Goal: Task Accomplishment & Management: Complete application form

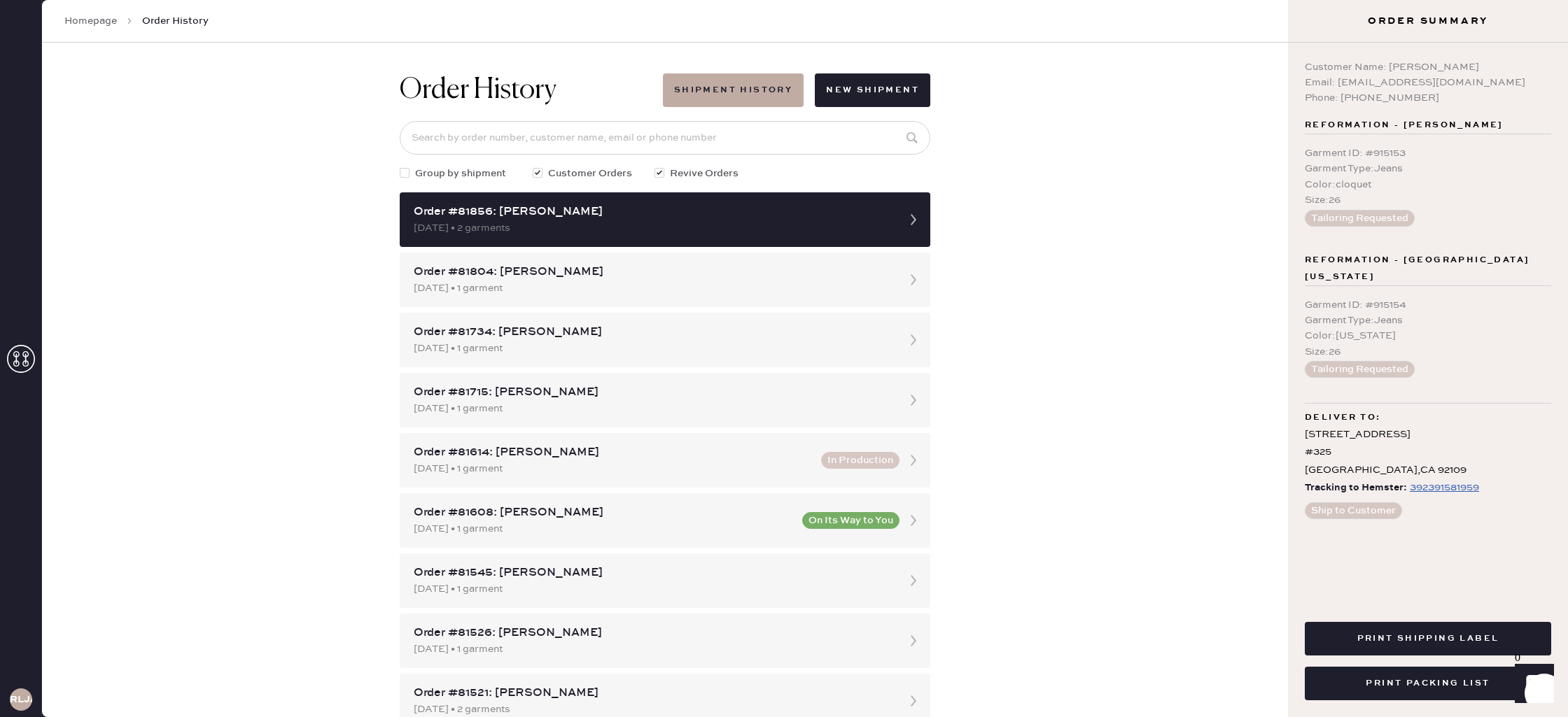
click at [24, 347] on icon at bounding box center [21, 359] width 28 height 28
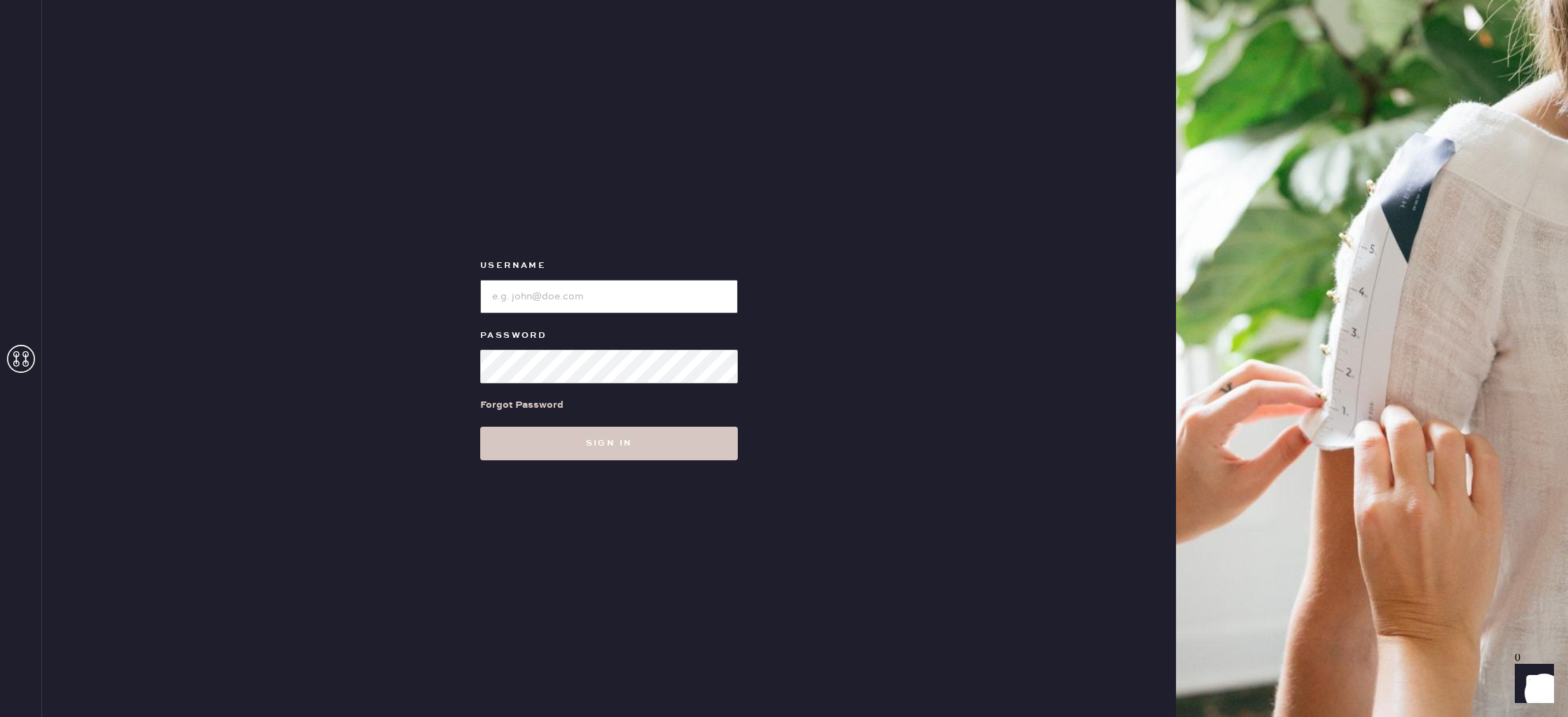
type input "reformationlajolla"
click at [553, 460] on div "Username Password Forgot Password Sign in" at bounding box center [609, 358] width 1134 height 717
click at [557, 450] on button "Sign in" at bounding box center [609, 443] width 258 height 33
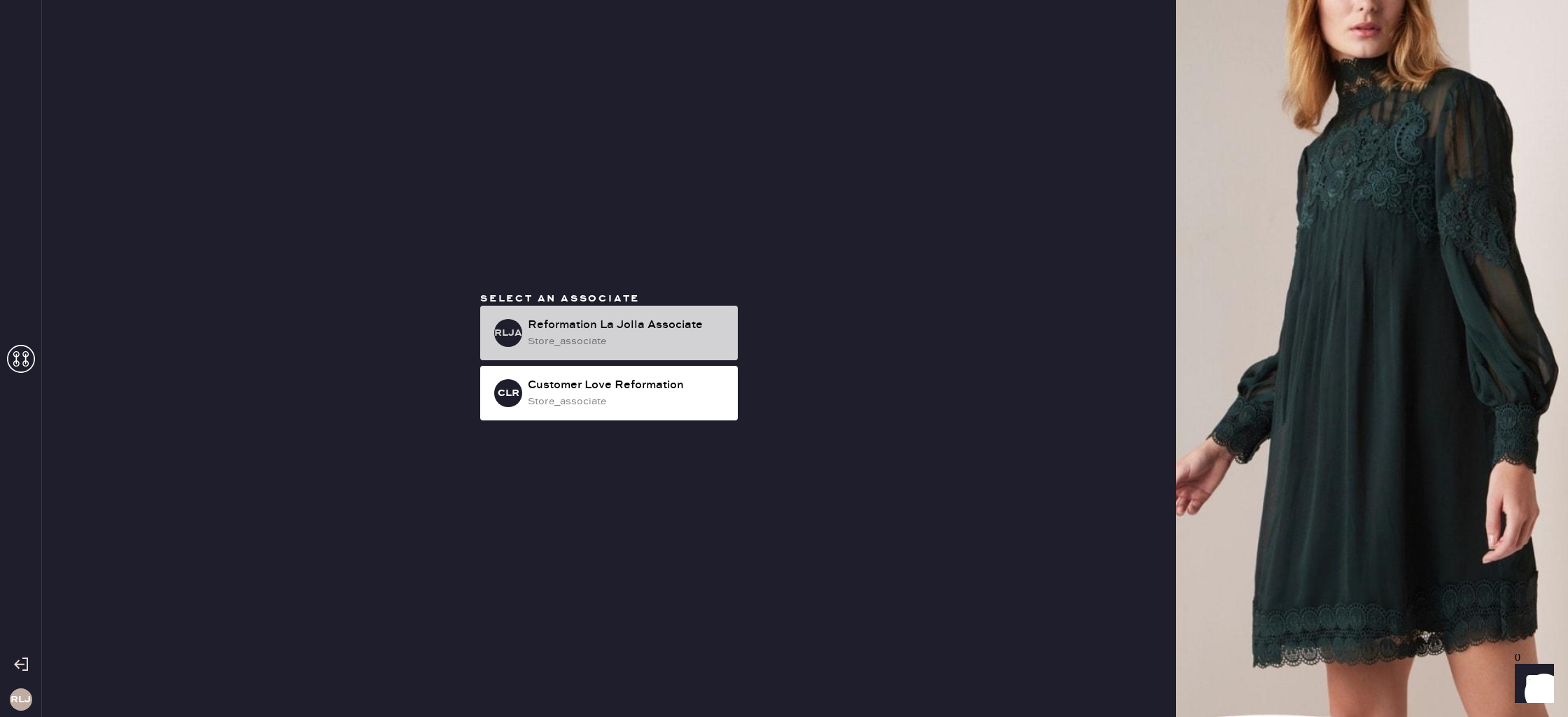
click at [565, 324] on div "Reformation La Jolla Associate" at bounding box center [627, 325] width 199 height 17
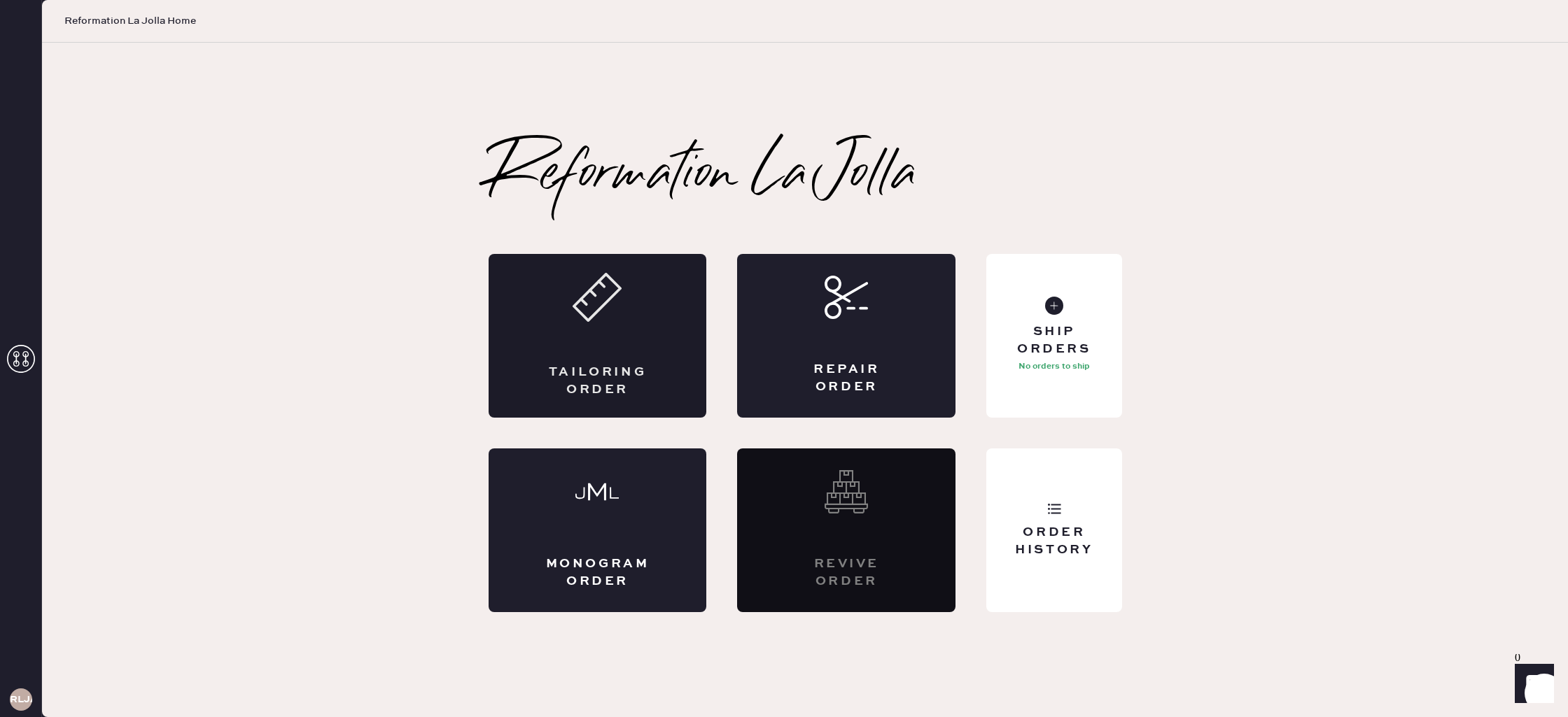
click at [625, 345] on div "Tailoring Order" at bounding box center [598, 336] width 219 height 164
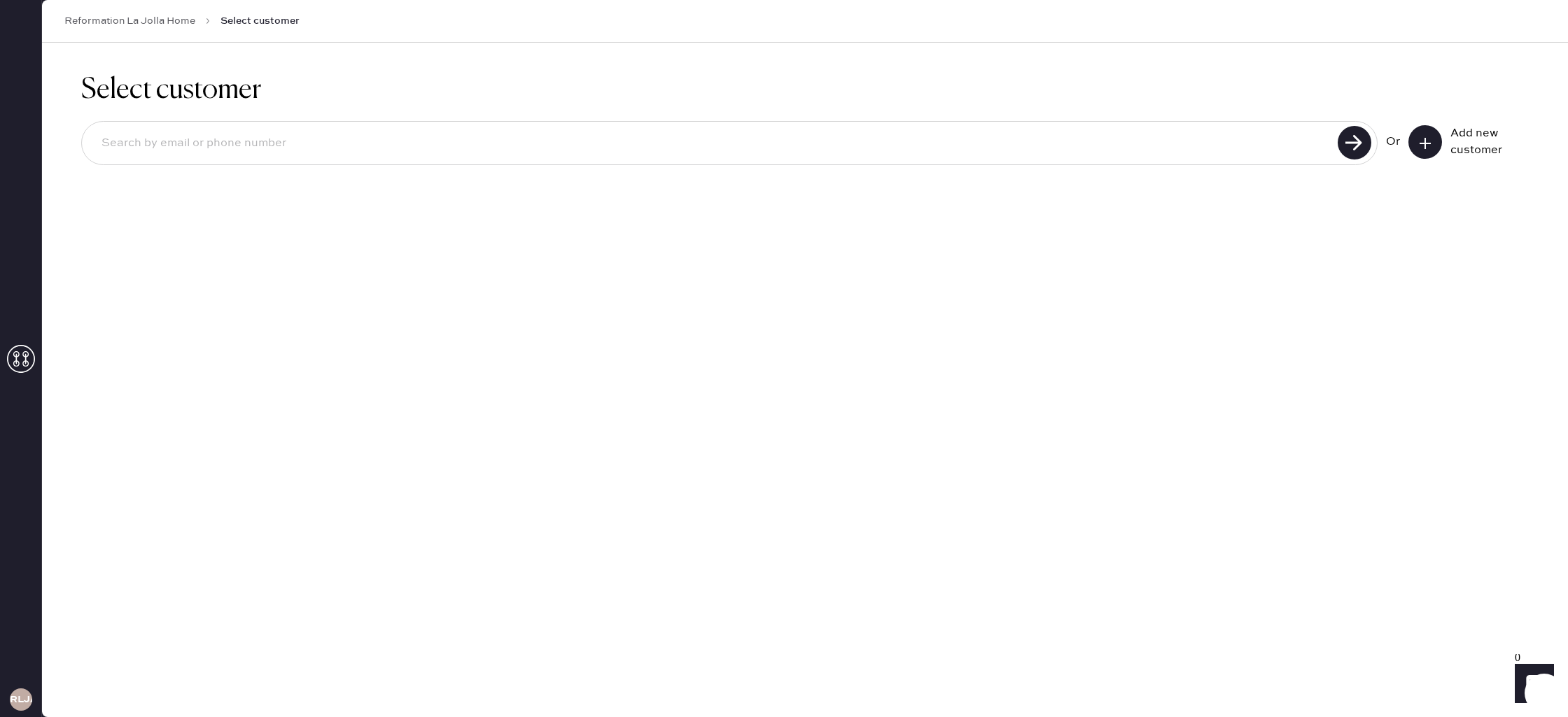
click at [1424, 137] on icon at bounding box center [1425, 143] width 14 height 14
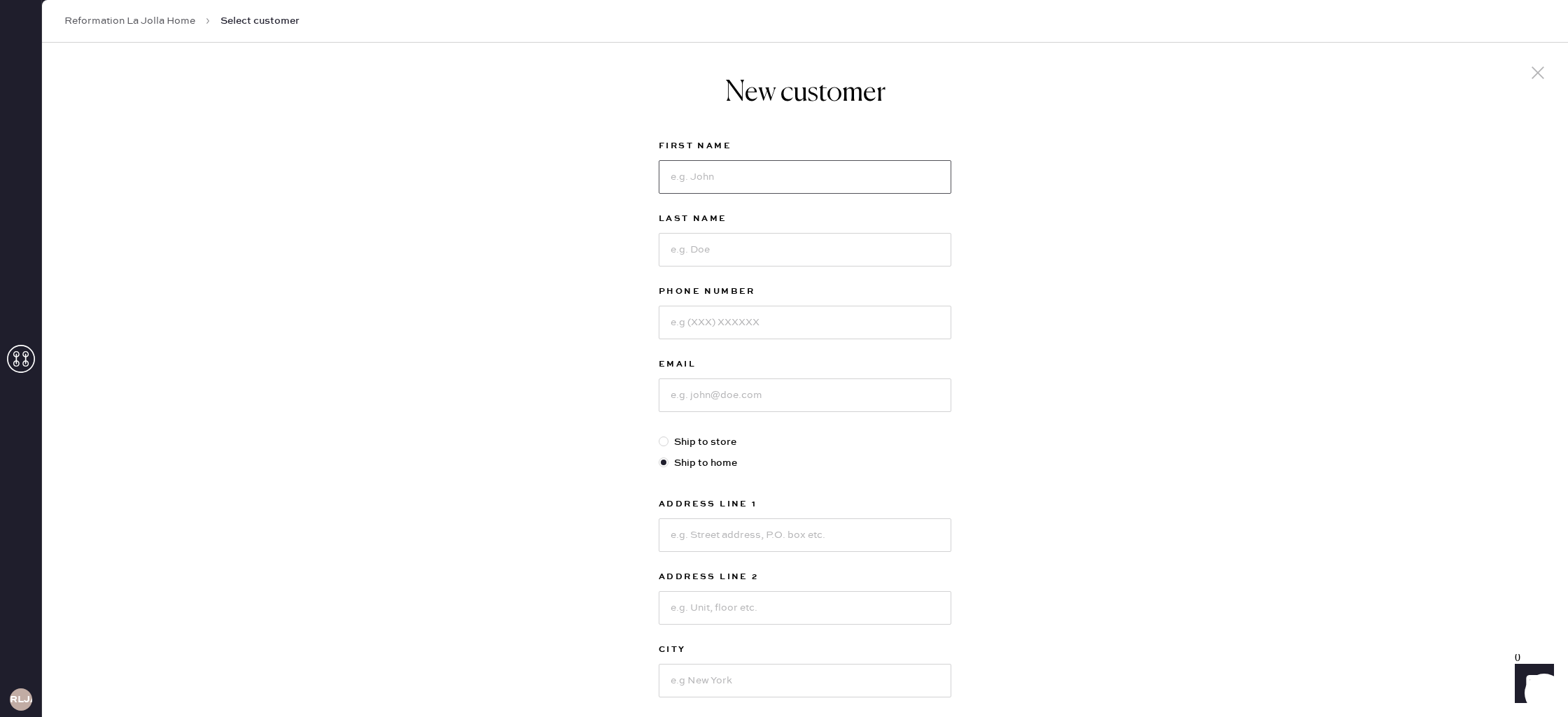
click at [785, 181] on input at bounding box center [805, 176] width 293 height 33
type input "[PERSON_NAME]"
click at [751, 240] on input at bounding box center [805, 246] width 293 height 33
type input "Kucherak"
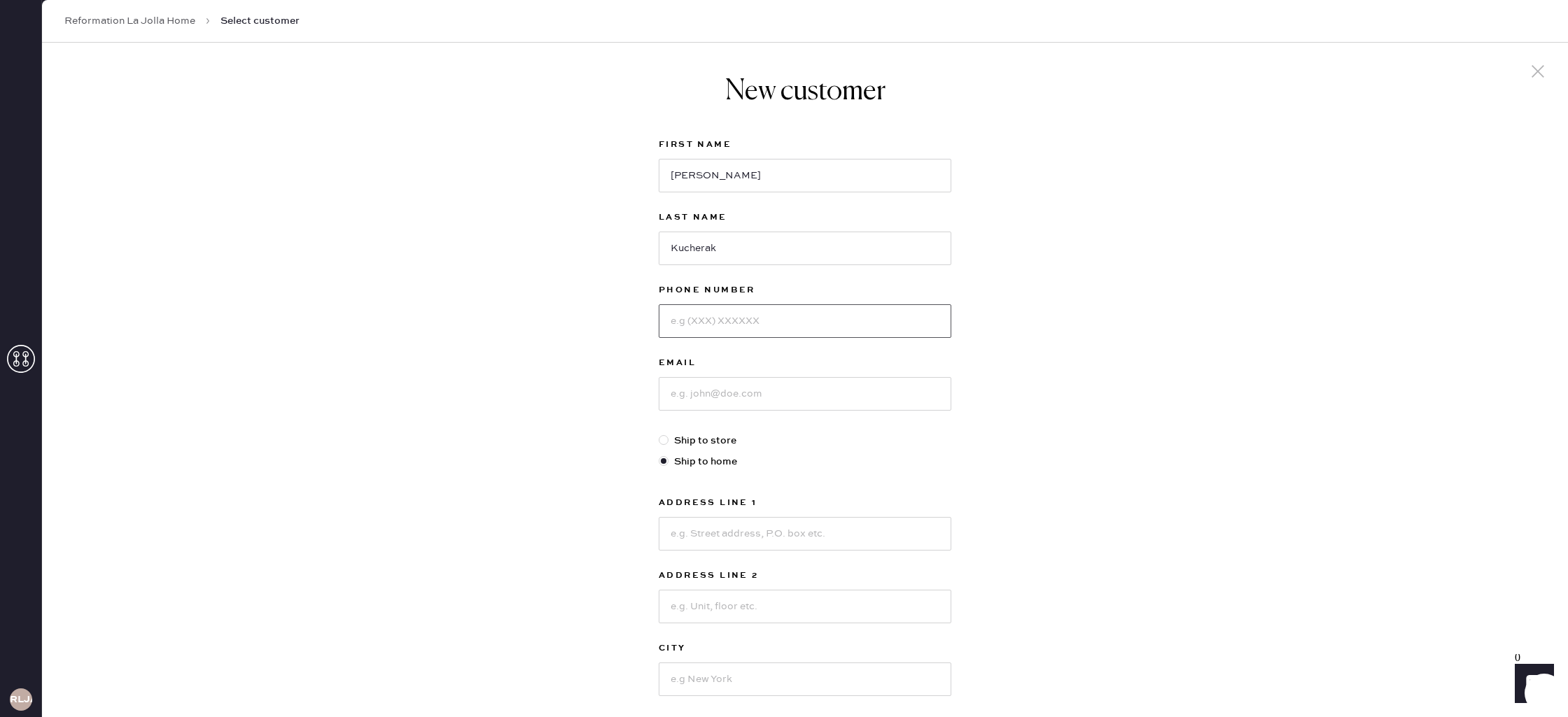
click at [766, 329] on input at bounding box center [805, 320] width 293 height 33
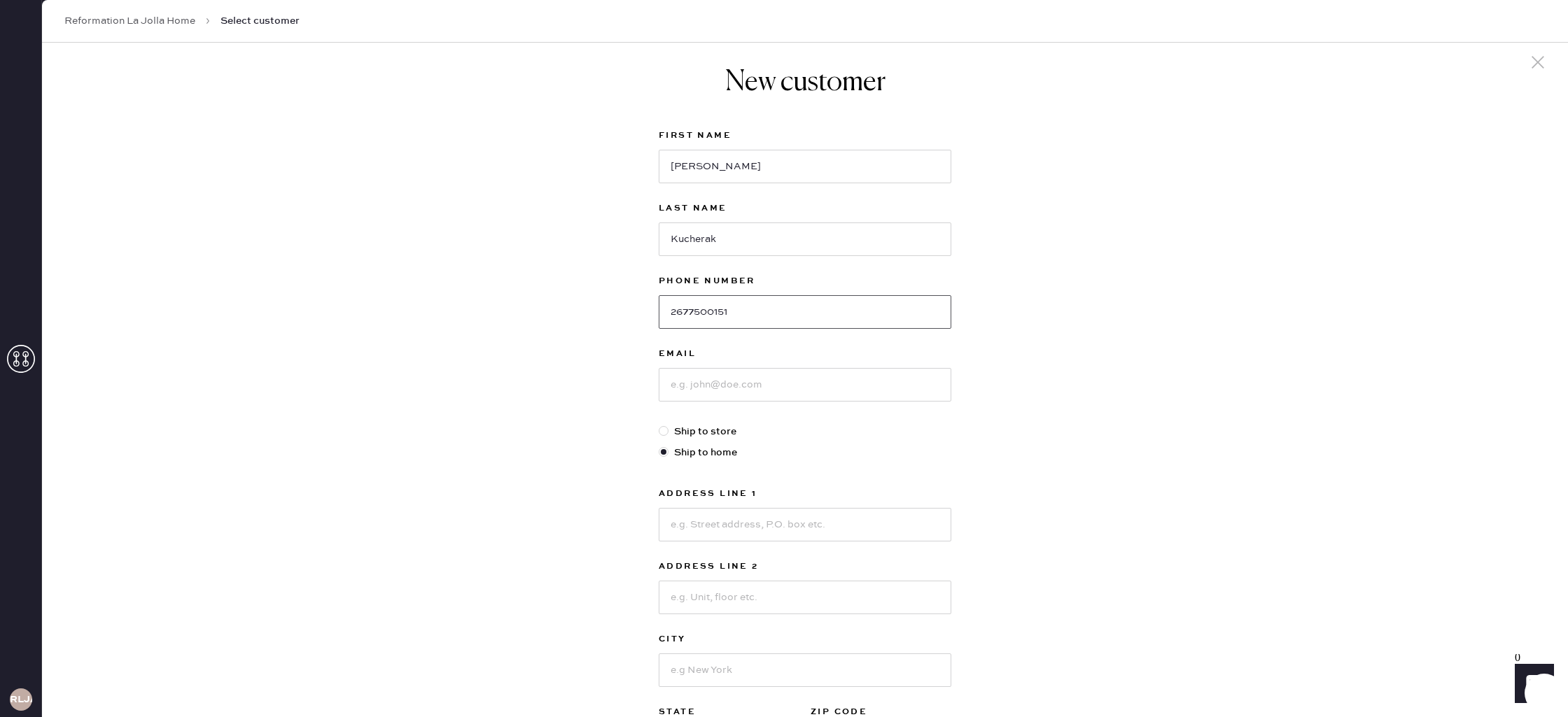
type input "2677500151"
click at [769, 388] on input at bounding box center [805, 384] width 293 height 33
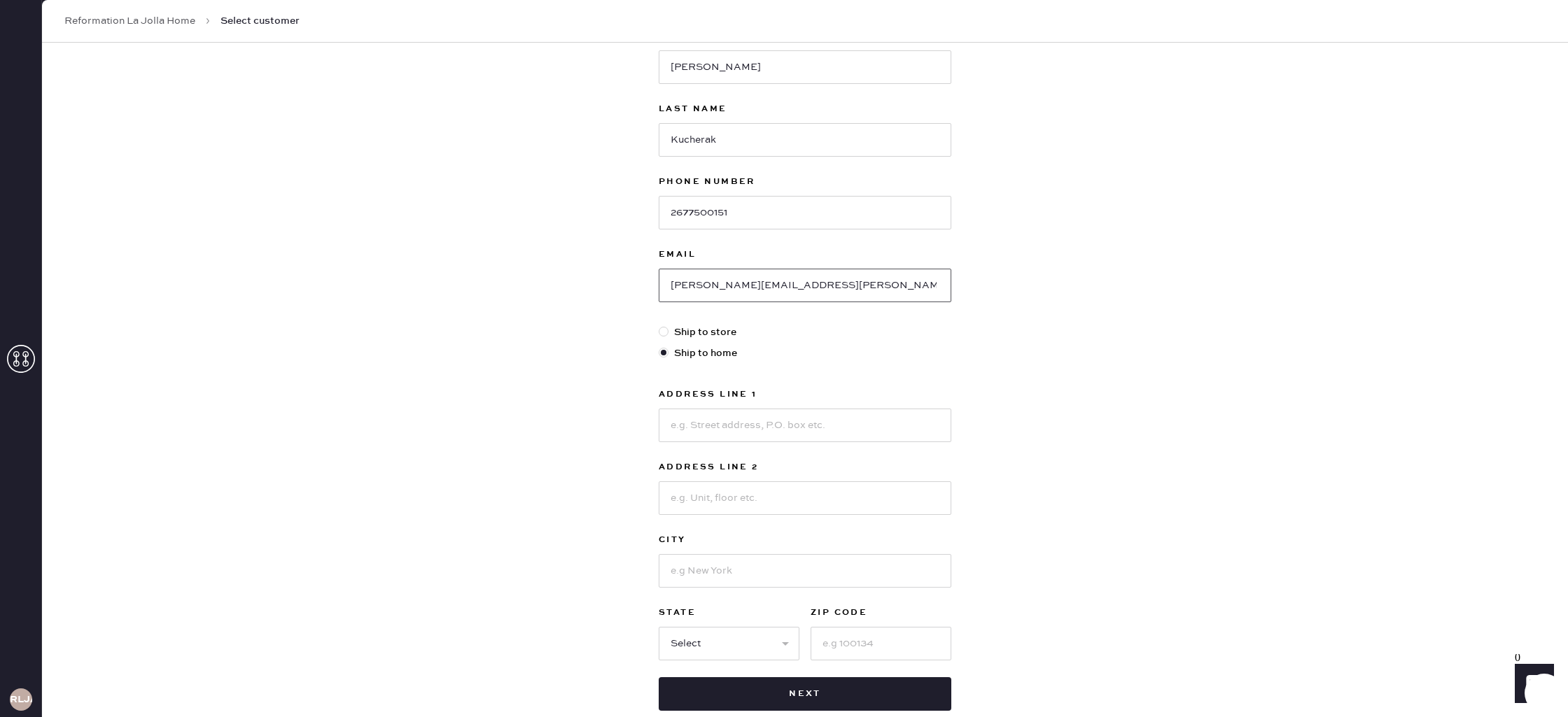
scroll to position [114, 0]
type input "[PERSON_NAME][EMAIL_ADDRESS][PERSON_NAME][DOMAIN_NAME]"
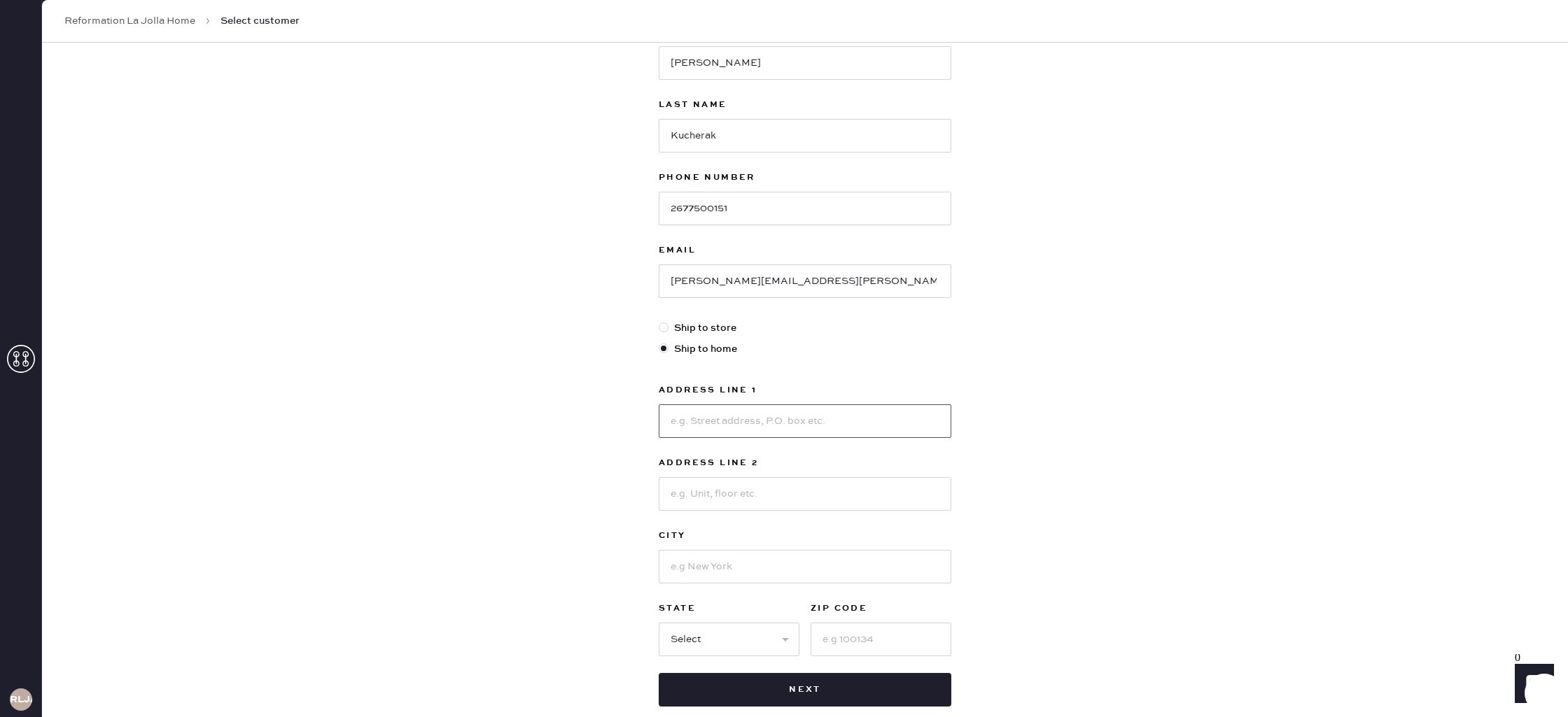
click at [784, 426] on input at bounding box center [805, 421] width 293 height 33
type input "8800 [PERSON_NAME]"
click at [758, 498] on input at bounding box center [805, 493] width 293 height 33
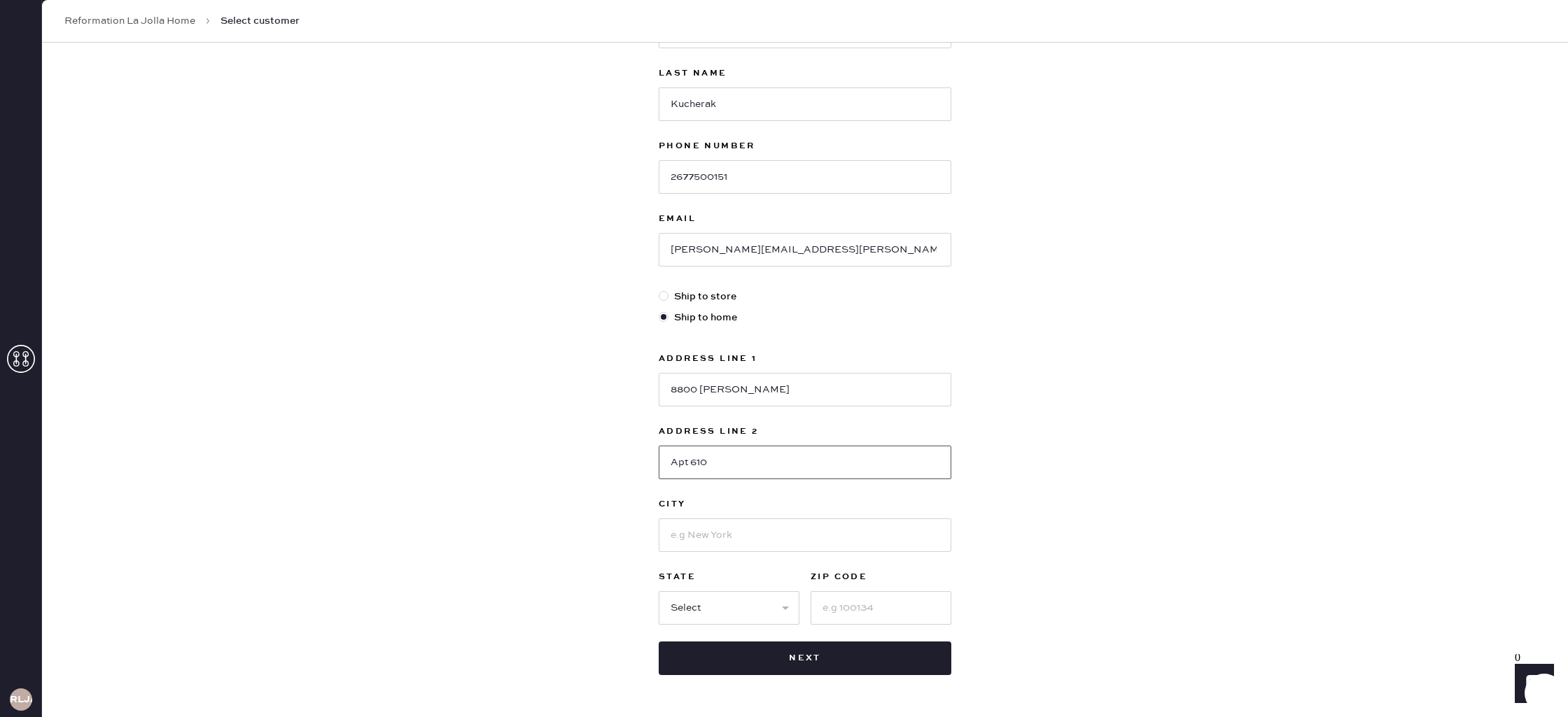
scroll to position [191, 0]
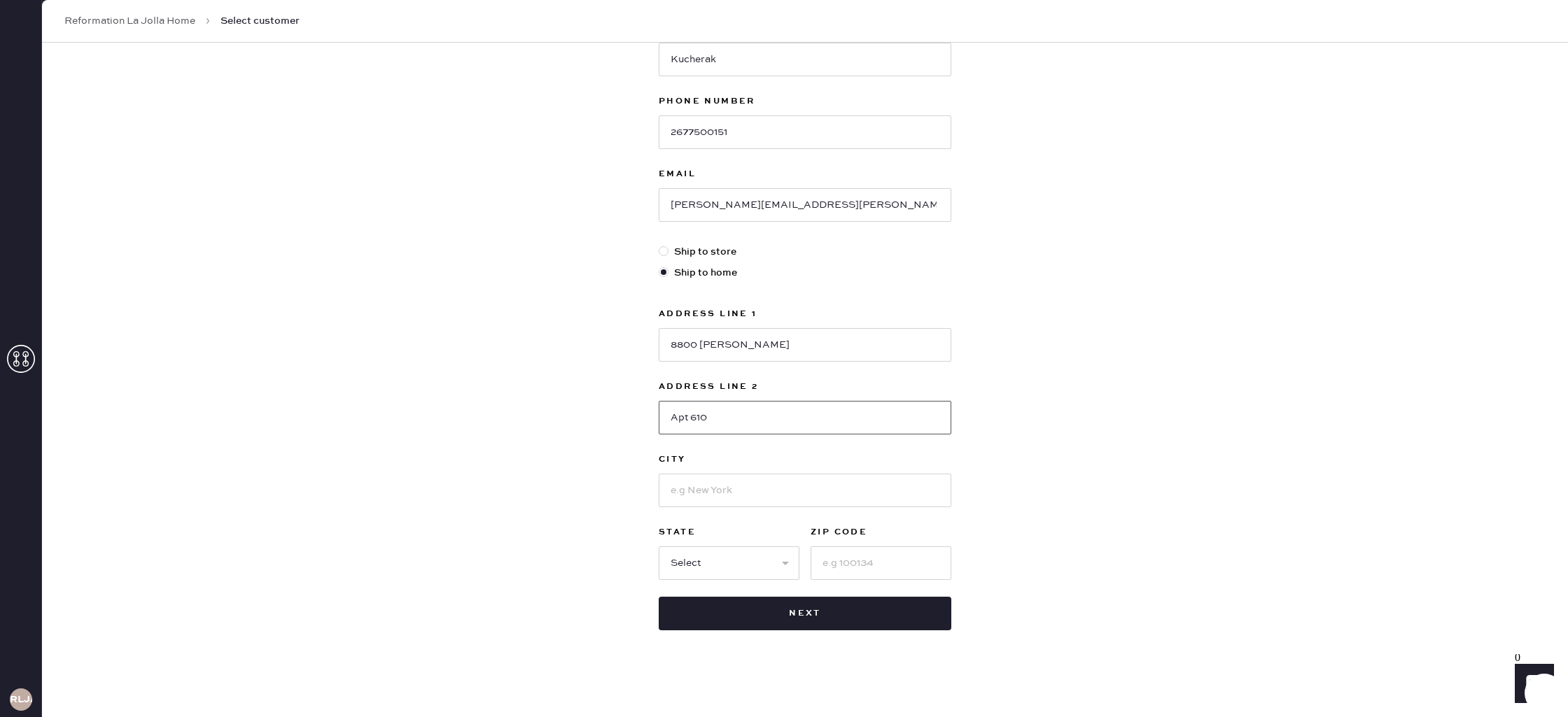
type input "Apt 610"
click at [753, 512] on div "Address Line 1 8800 [PERSON_NAME] Address Line 2 Apt 610 City State Select AK […" at bounding box center [805, 442] width 293 height 274
click at [757, 499] on input at bounding box center [805, 490] width 293 height 33
type input "[GEOGRAPHIC_DATA]"
click at [733, 557] on select "Select AK AL AR AZ CA CO CT [GEOGRAPHIC_DATA] DE FL [GEOGRAPHIC_DATA] HI [GEOGR…" at bounding box center [729, 563] width 140 height 33
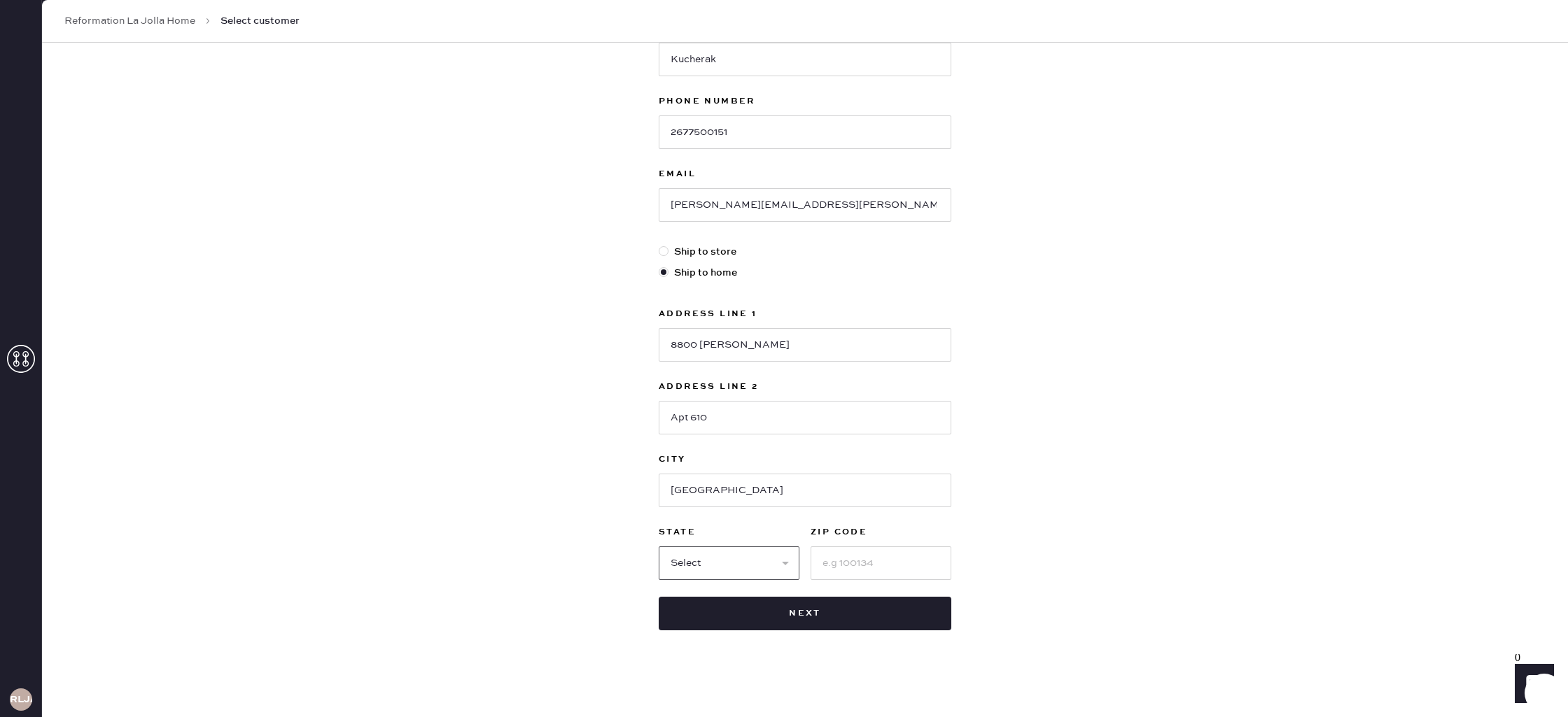
select select "CA"
click at [847, 566] on input at bounding box center [881, 563] width 140 height 33
type input "92122"
click at [818, 600] on button "Next" at bounding box center [805, 613] width 293 height 33
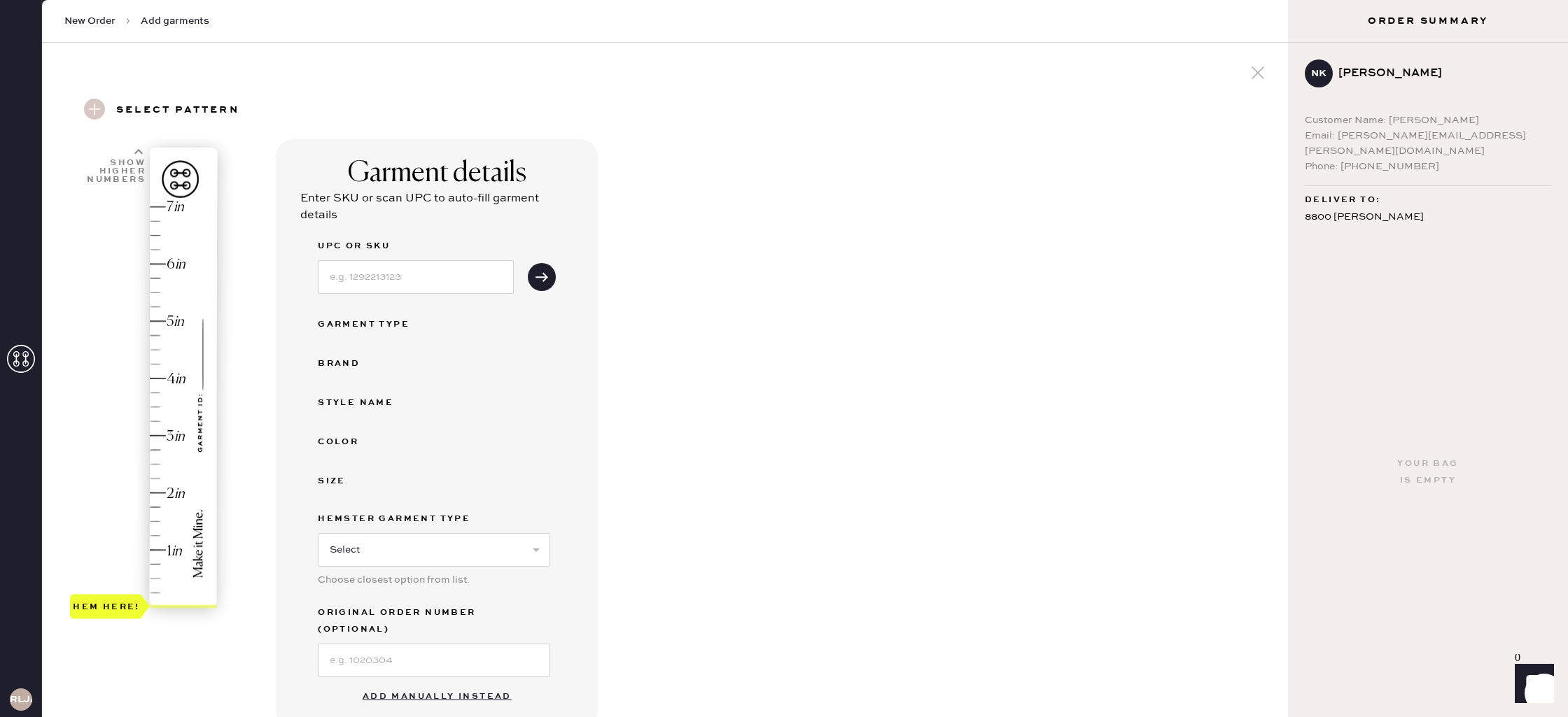
scroll to position [13, 0]
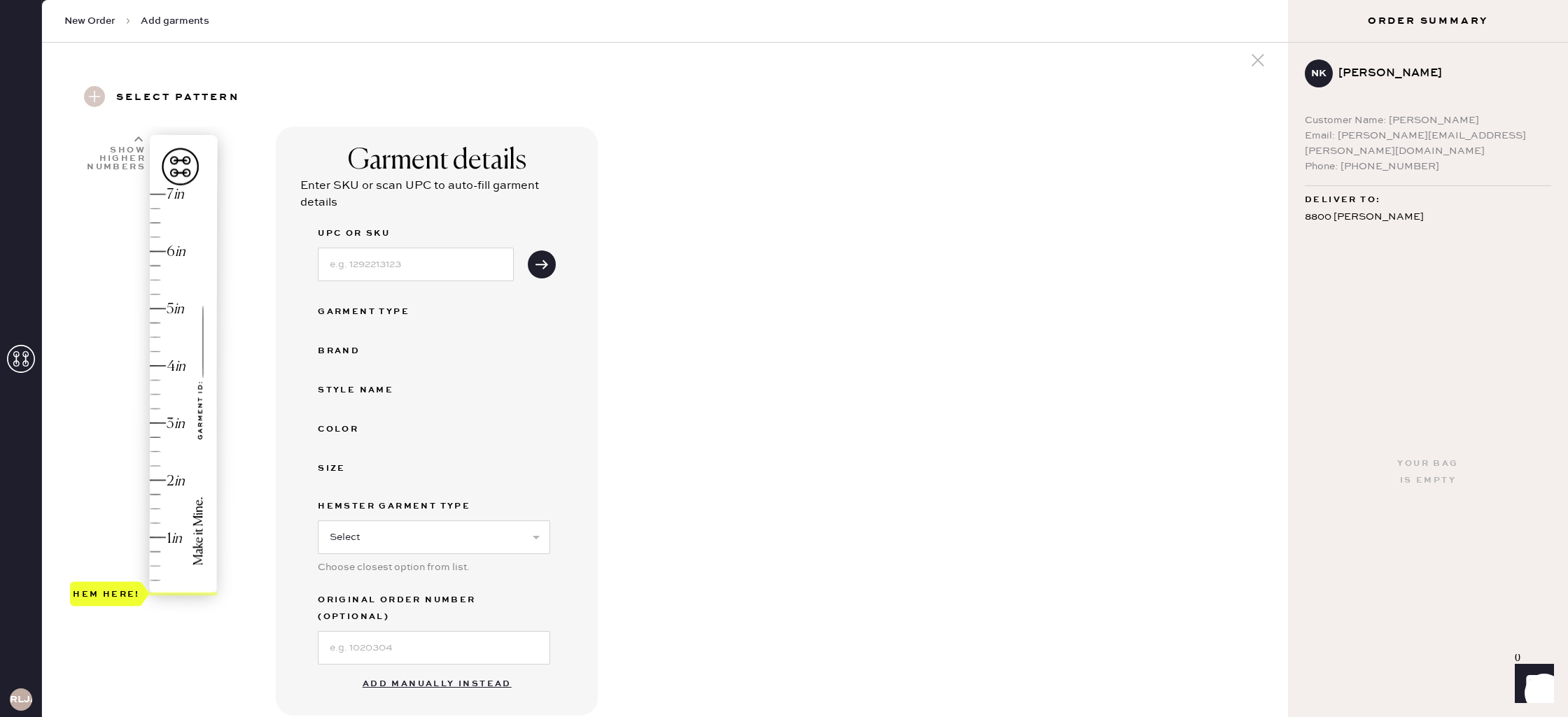
click at [384, 674] on button "Add manually instead" at bounding box center [437, 685] width 166 height 28
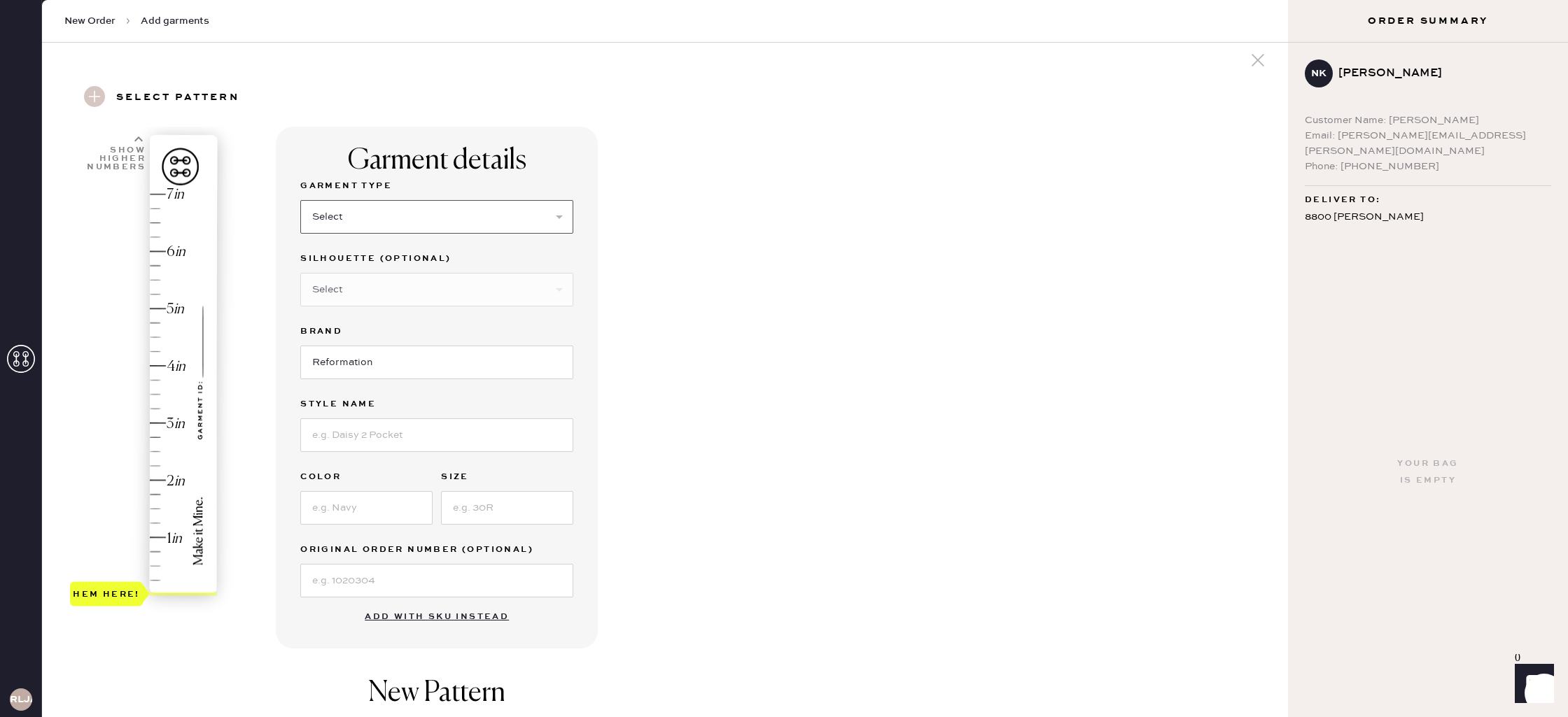
click at [403, 221] on select "Select Basic Skirt Jeans Leggings Pants Shorts Basic Sleeved Dress Basic Sleeve…" at bounding box center [437, 216] width 273 height 33
select select "2"
click at [367, 299] on select "Select Shorts Cropped Flare Boot Cut Straight Skinny Other" at bounding box center [437, 289] width 273 height 33
select select "other"
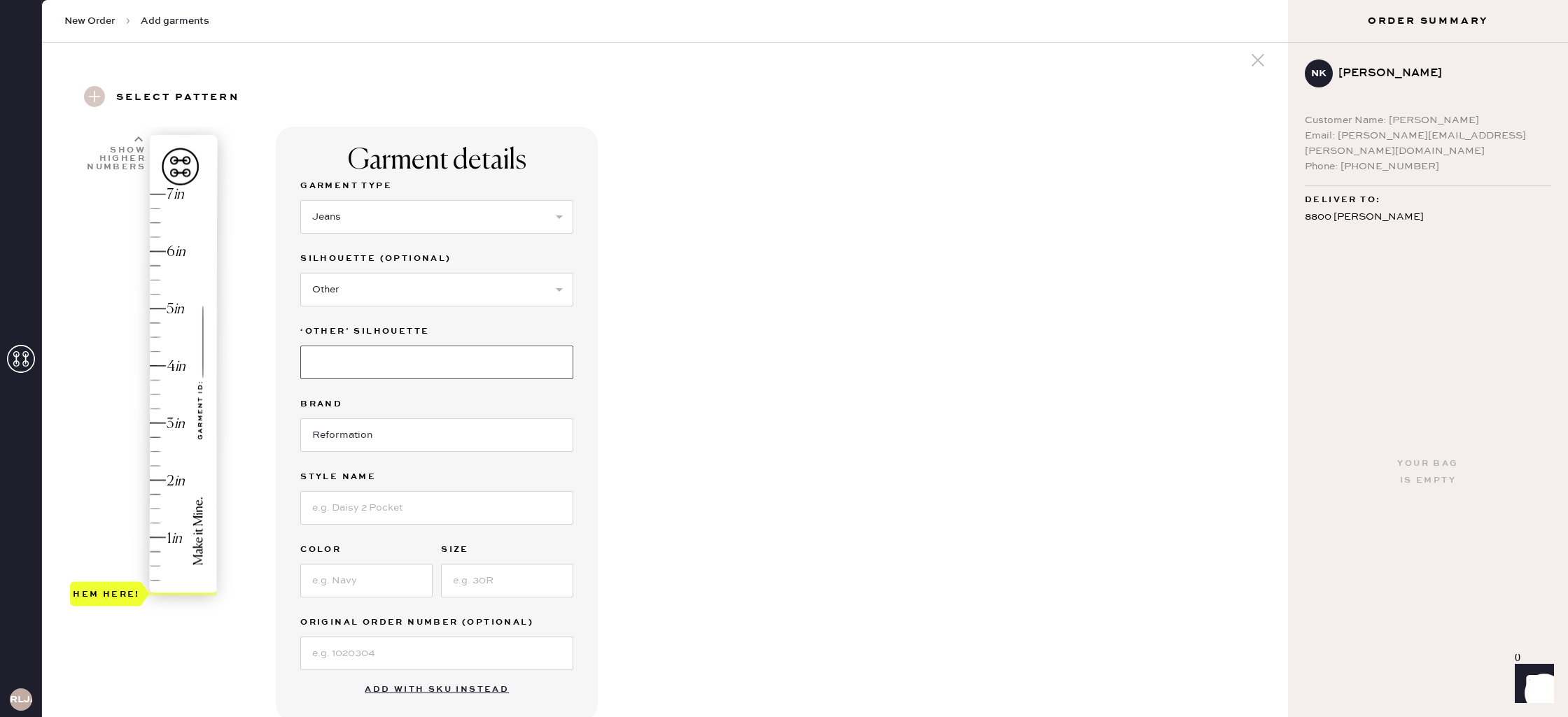
click at [358, 368] on input at bounding box center [437, 362] width 273 height 33
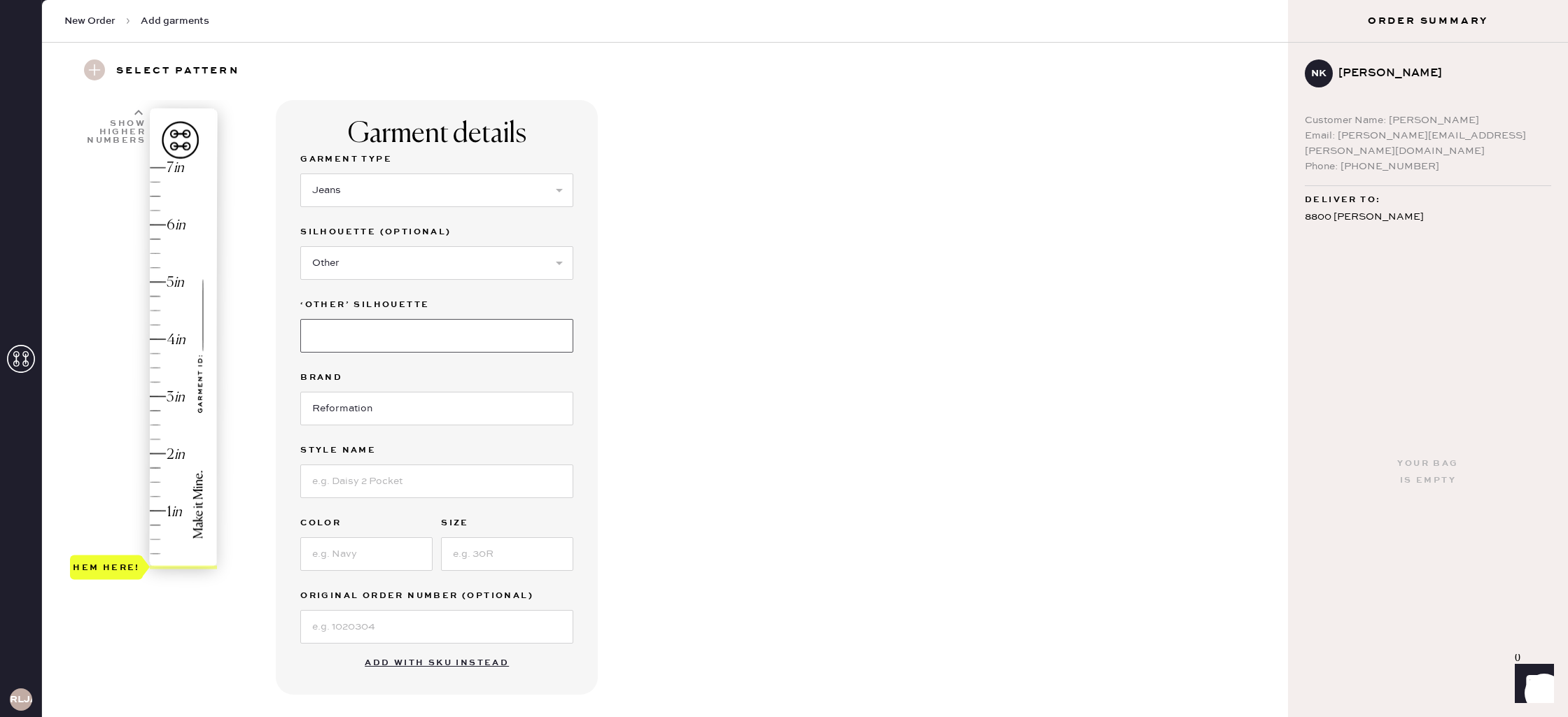
type input "Wide Leg"
click at [369, 464] on input at bounding box center [437, 481] width 273 height 33
type input "[PERSON_NAME] High Rise Slouchy Wide Leg [PERSON_NAME]"
click at [388, 555] on input at bounding box center [366, 554] width 132 height 33
type input "[PERSON_NAME]"
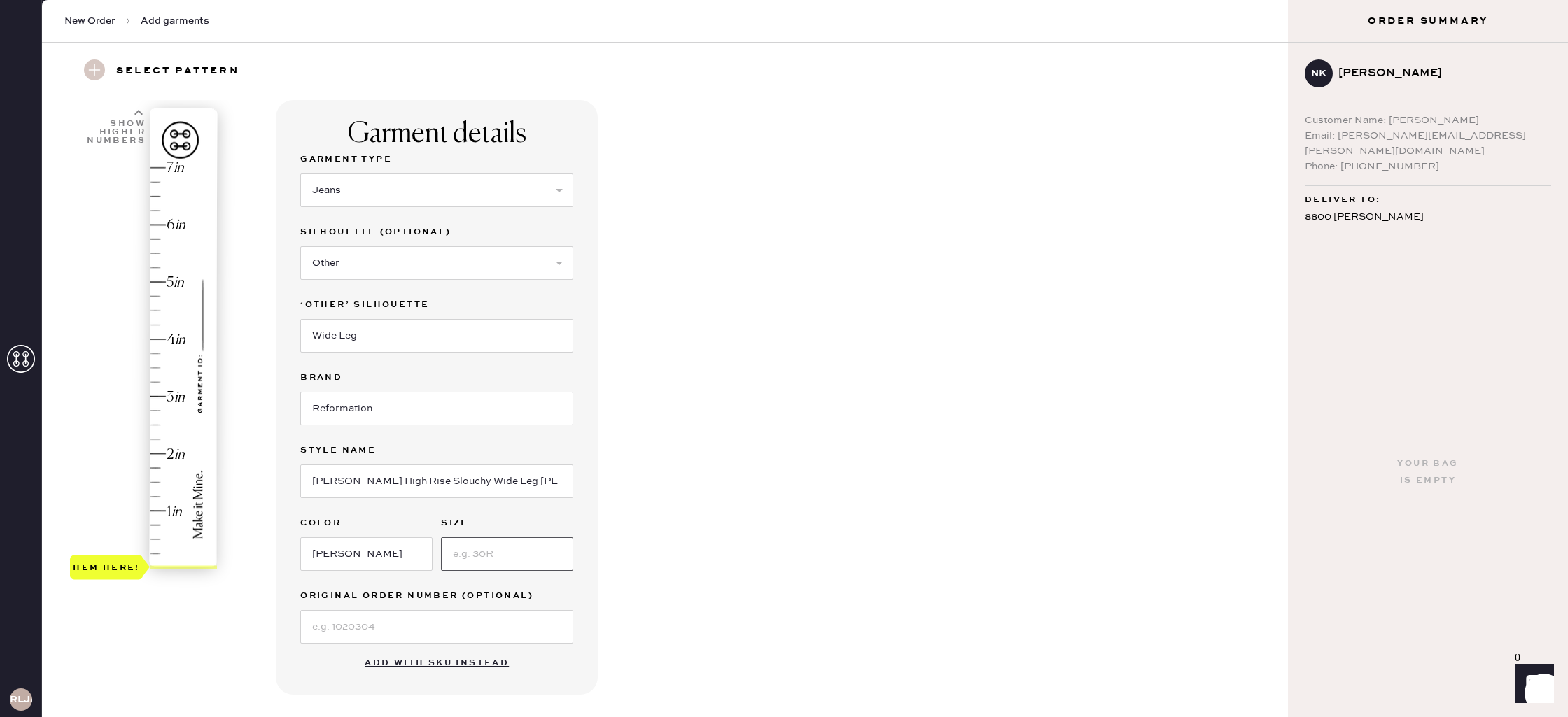
click at [485, 566] on input at bounding box center [507, 554] width 132 height 33
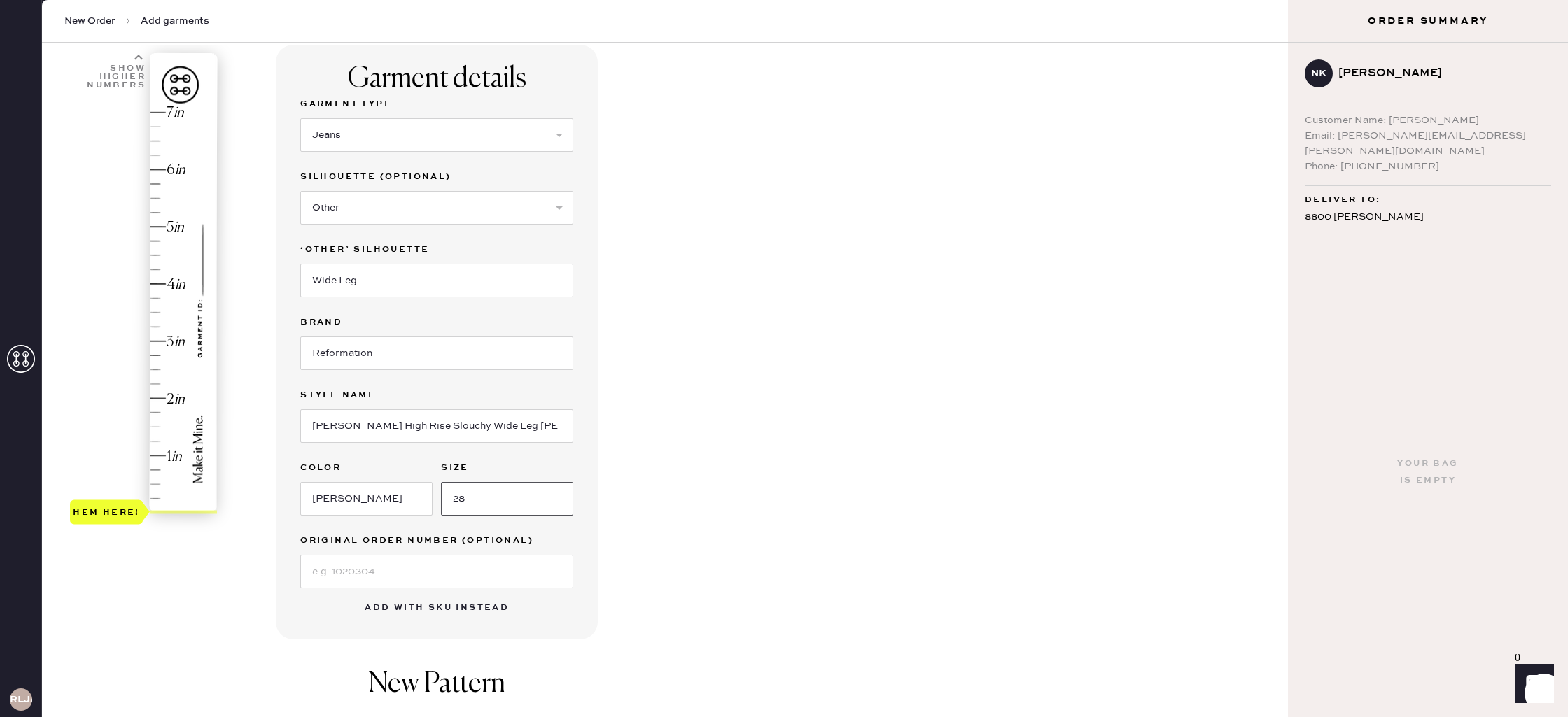
scroll to position [91, 0]
type input "28"
type input "1.25"
click at [154, 443] on div "Hem here!" at bounding box center [145, 316] width 149 height 413
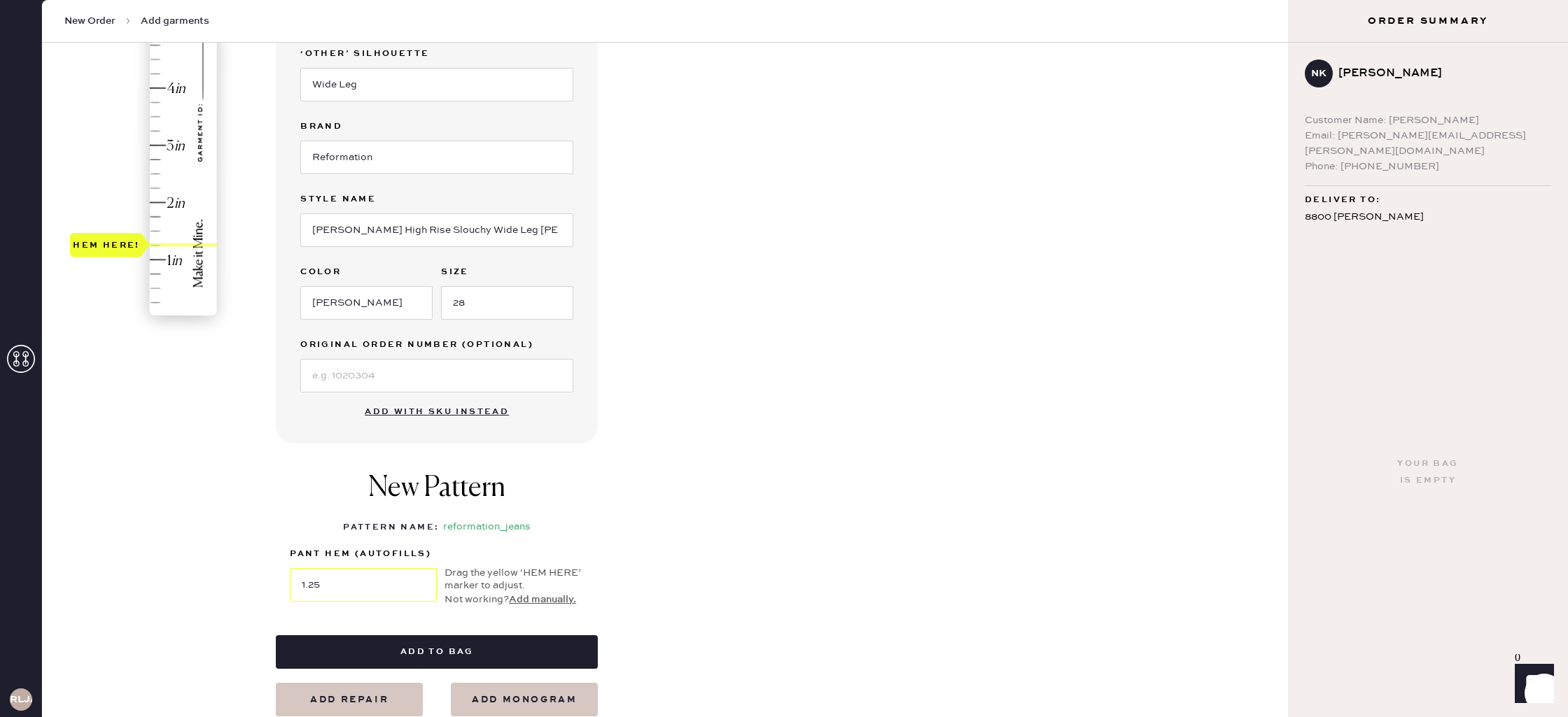
click at [483, 631] on div "New Pattern Pattern Name : reformation_jeans 1 in 2 in 3 in 4 in Show higher nu…" at bounding box center [437, 540] width 322 height 192
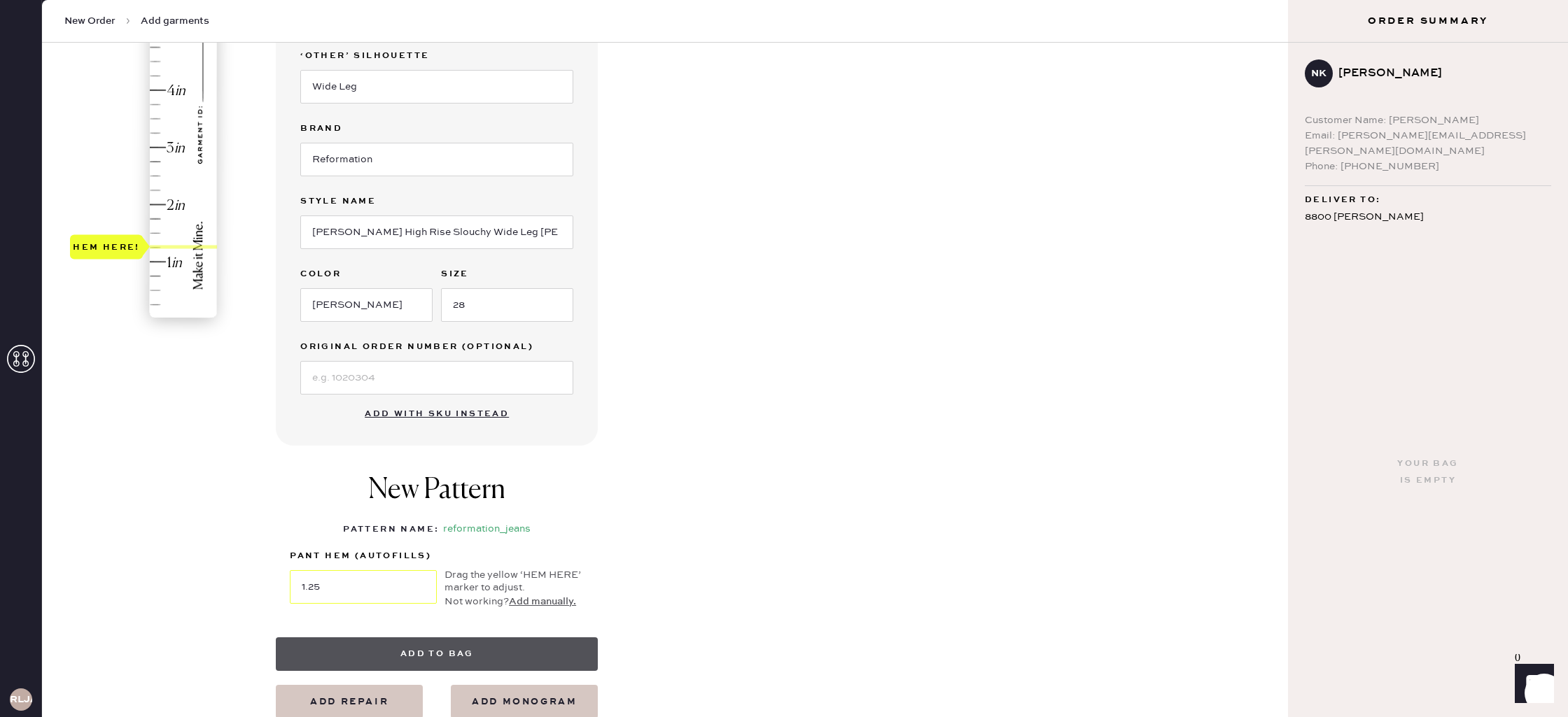
click at [480, 638] on button "Add to bag" at bounding box center [437, 653] width 322 height 33
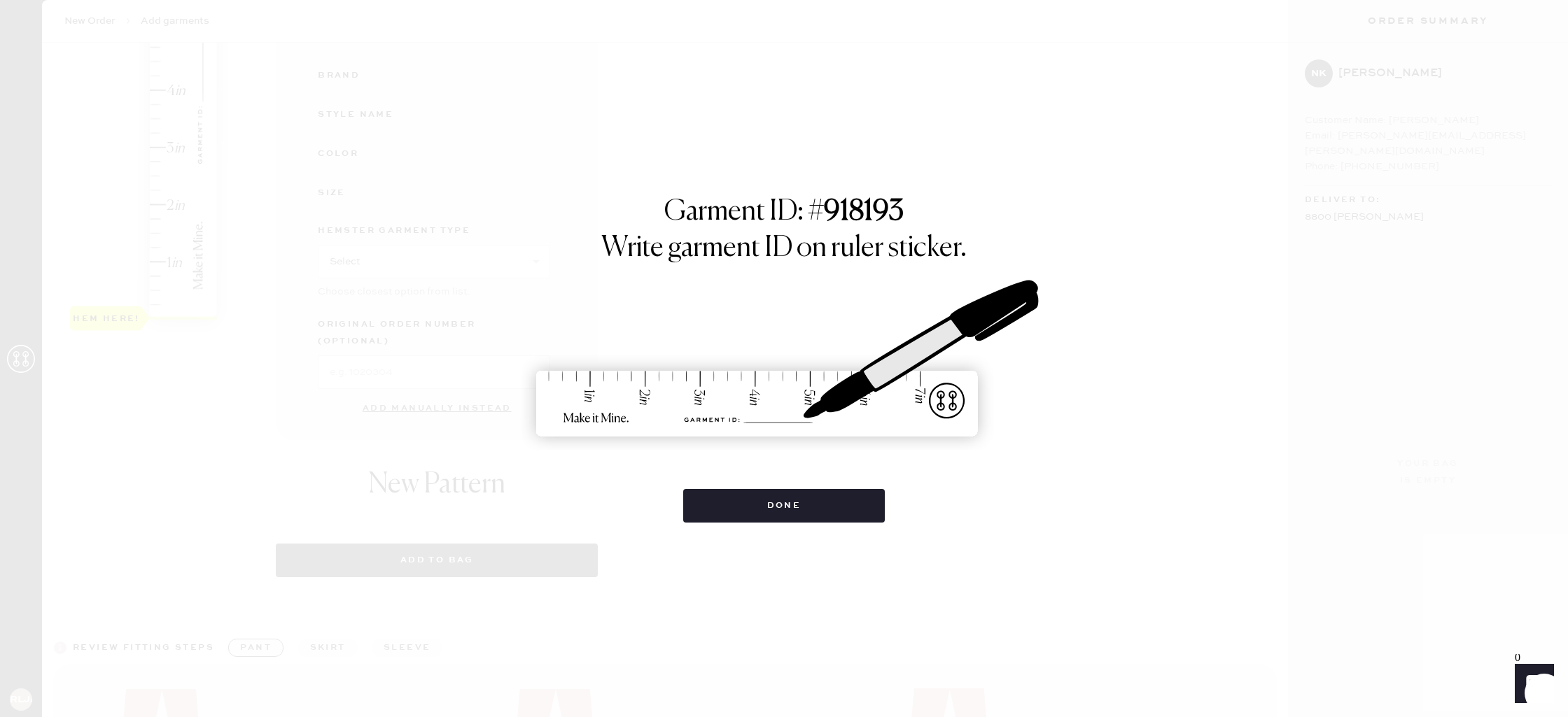
select select "2"
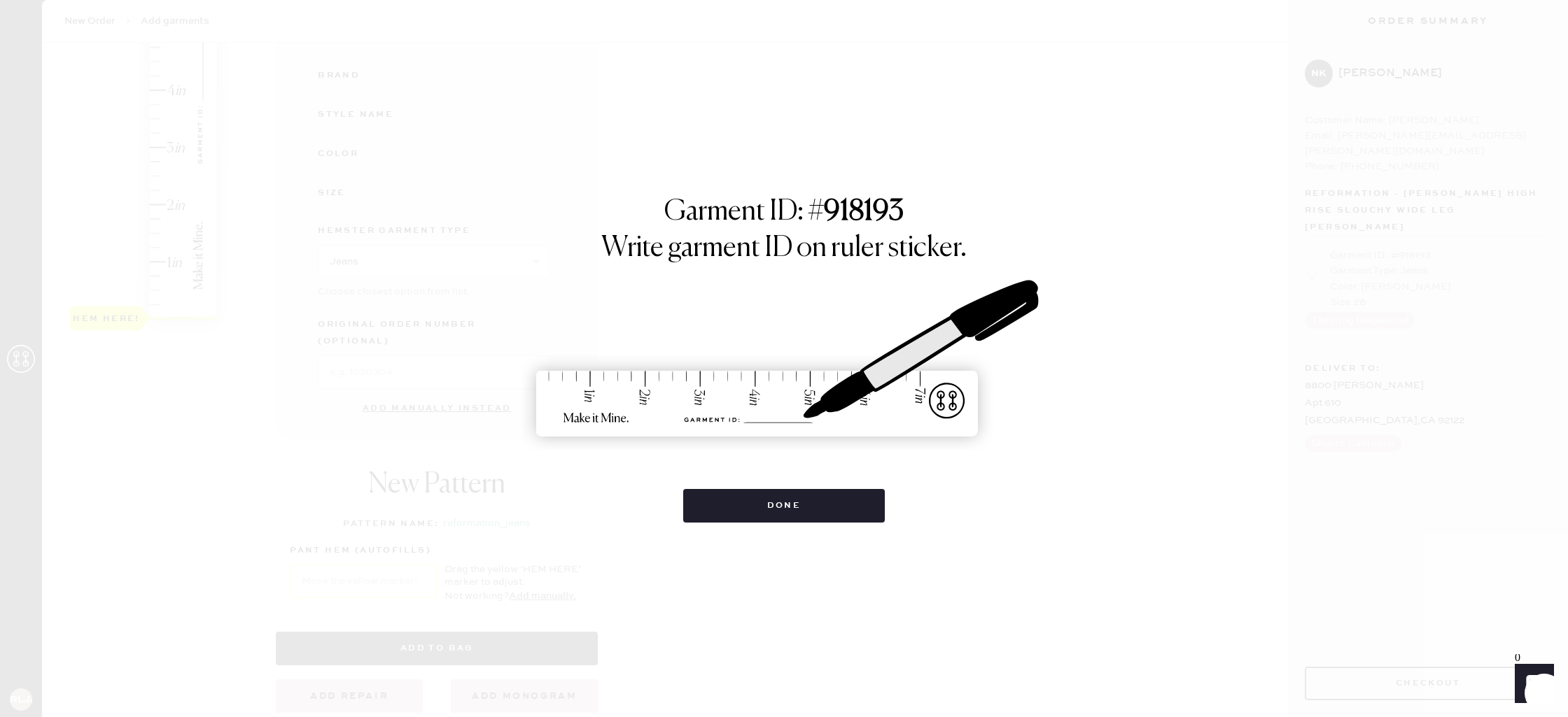
click at [788, 543] on div "Garment ID: # 918193 Write garment ID on ruler sticker. Done" at bounding box center [784, 358] width 1568 height 717
click at [796, 498] on button "Done" at bounding box center [785, 505] width 202 height 33
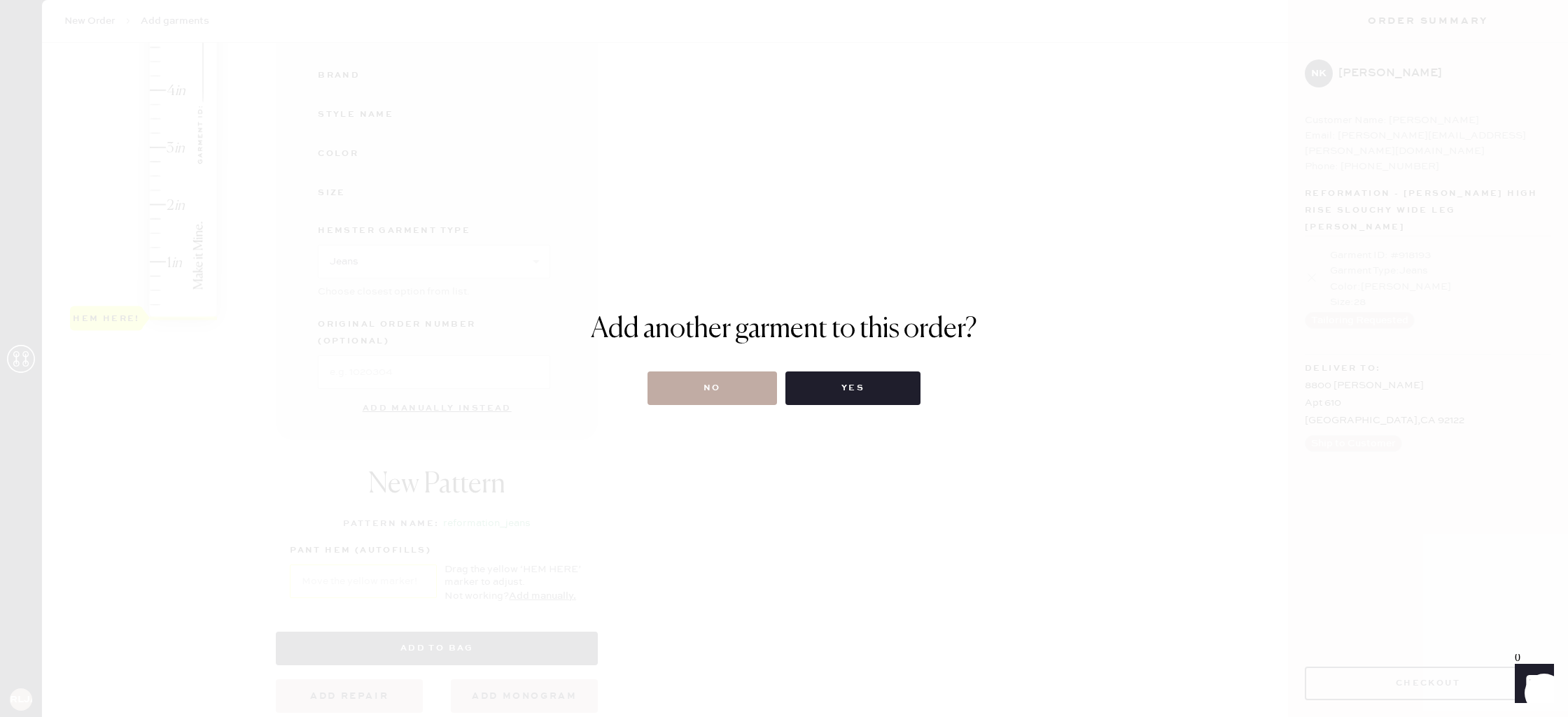
click at [699, 394] on button "No" at bounding box center [712, 388] width 129 height 33
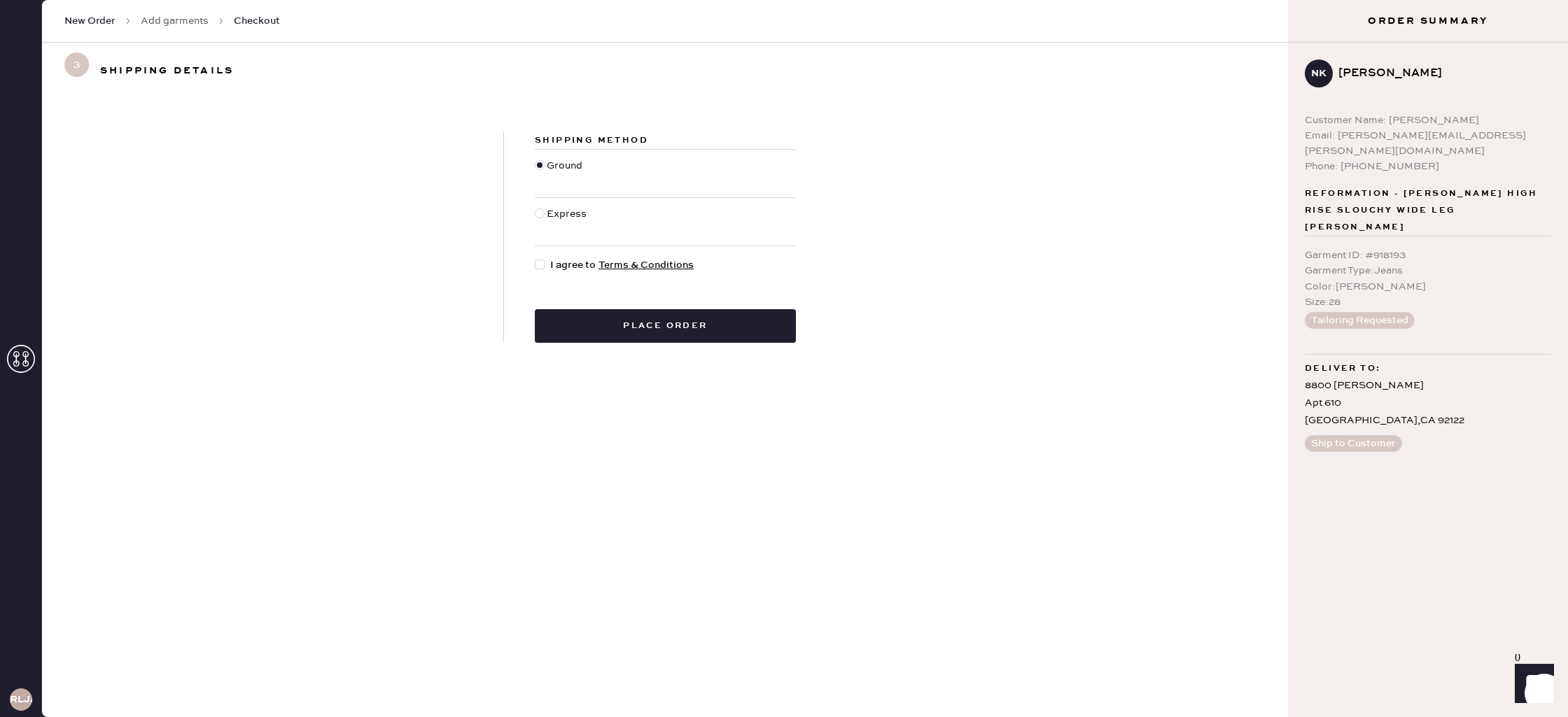
click at [546, 267] on div at bounding box center [542, 265] width 16 height 16
click at [536, 258] on input "I agree to Terms & Conditions" at bounding box center [535, 258] width 1 height 1
checkbox input "true"
click at [685, 316] on button "Place order" at bounding box center [665, 326] width 261 height 33
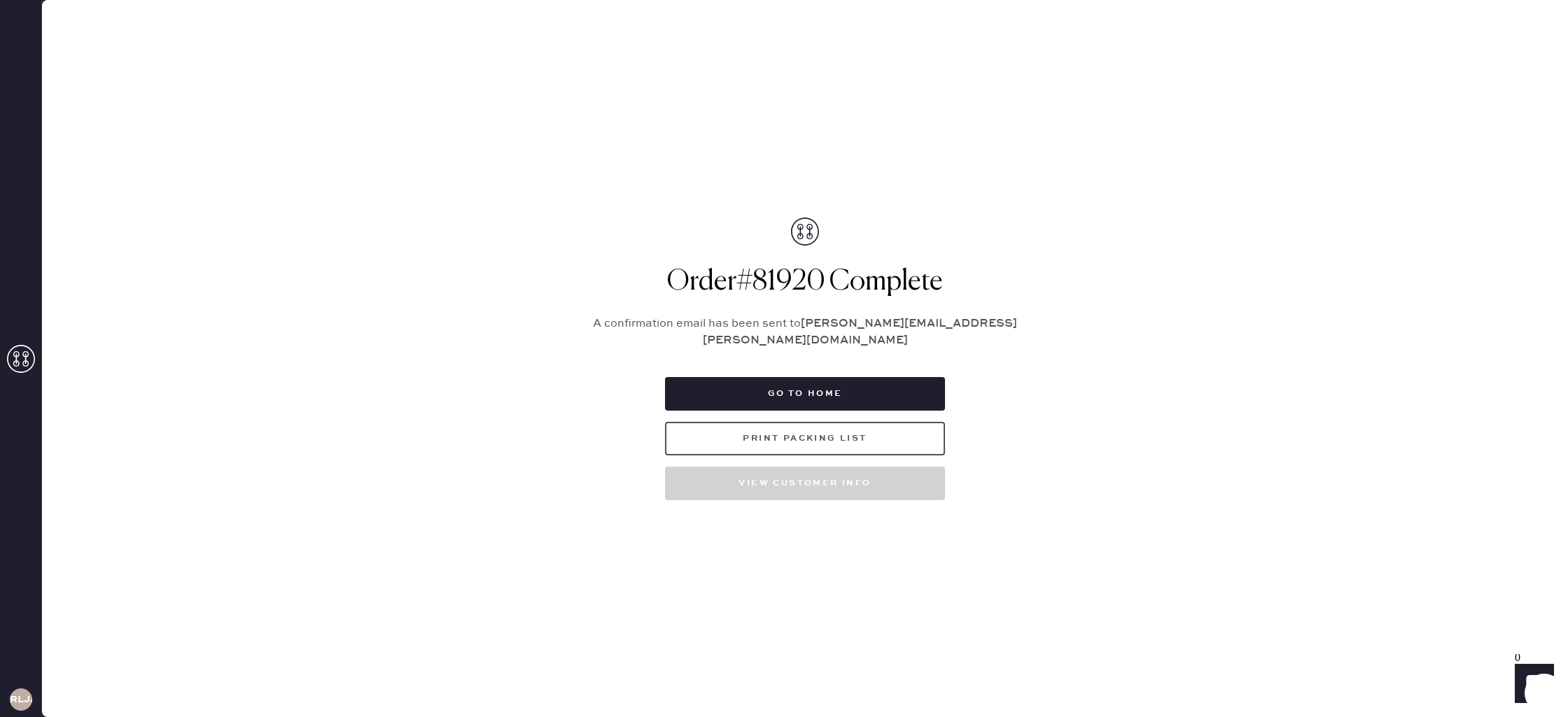
click at [797, 433] on button "Print Packing List" at bounding box center [805, 438] width 280 height 33
click at [20, 360] on icon at bounding box center [21, 359] width 28 height 28
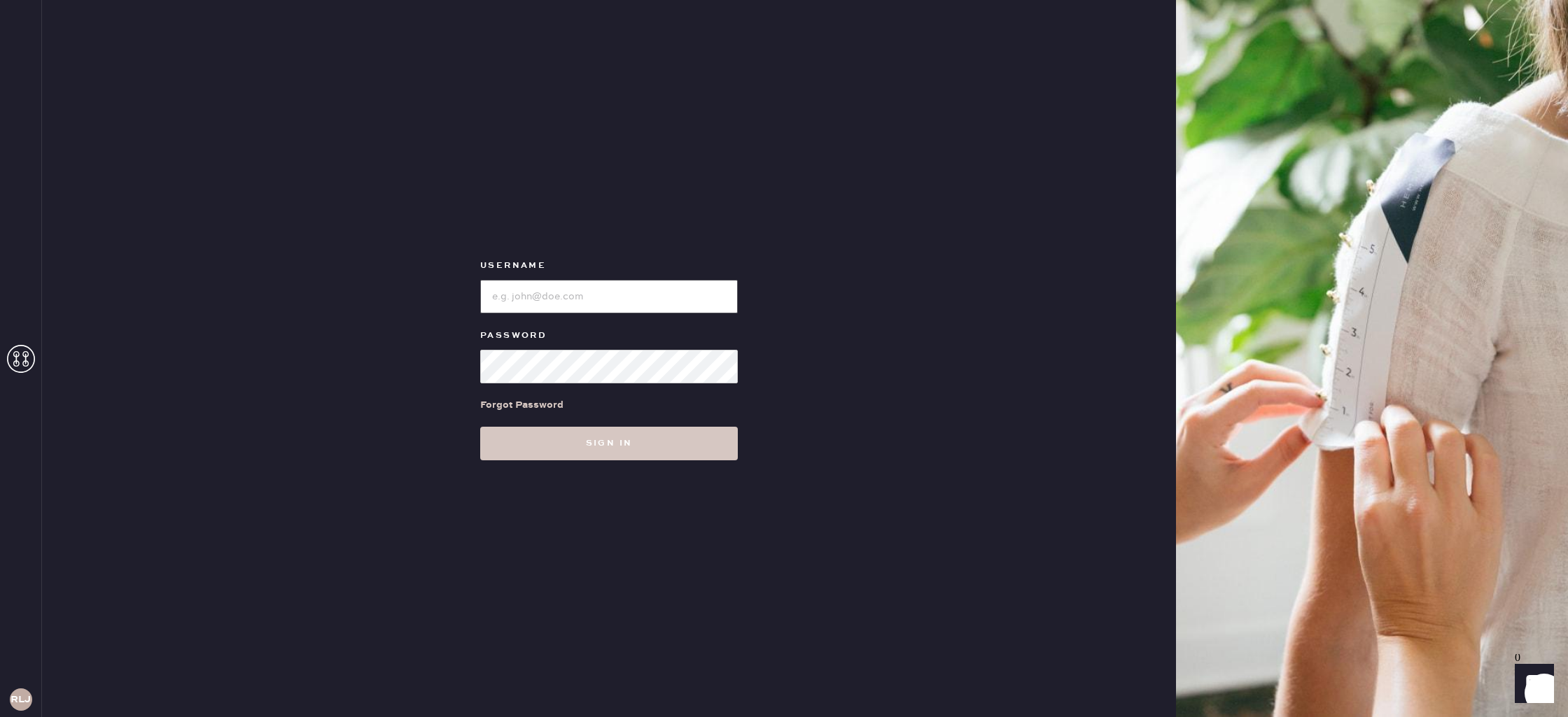
type input "reformationlajolla"
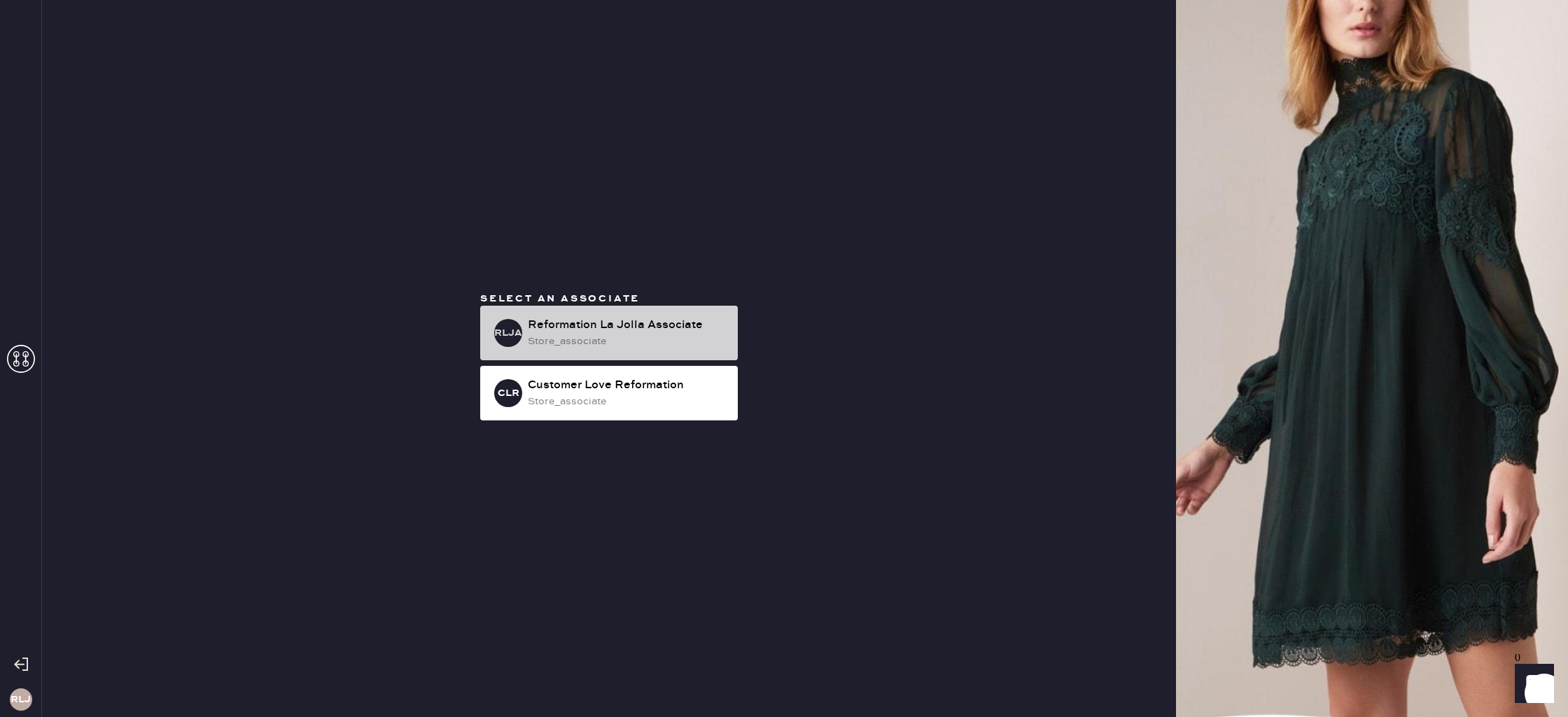
click at [576, 335] on div "store_associate" at bounding box center [627, 341] width 199 height 16
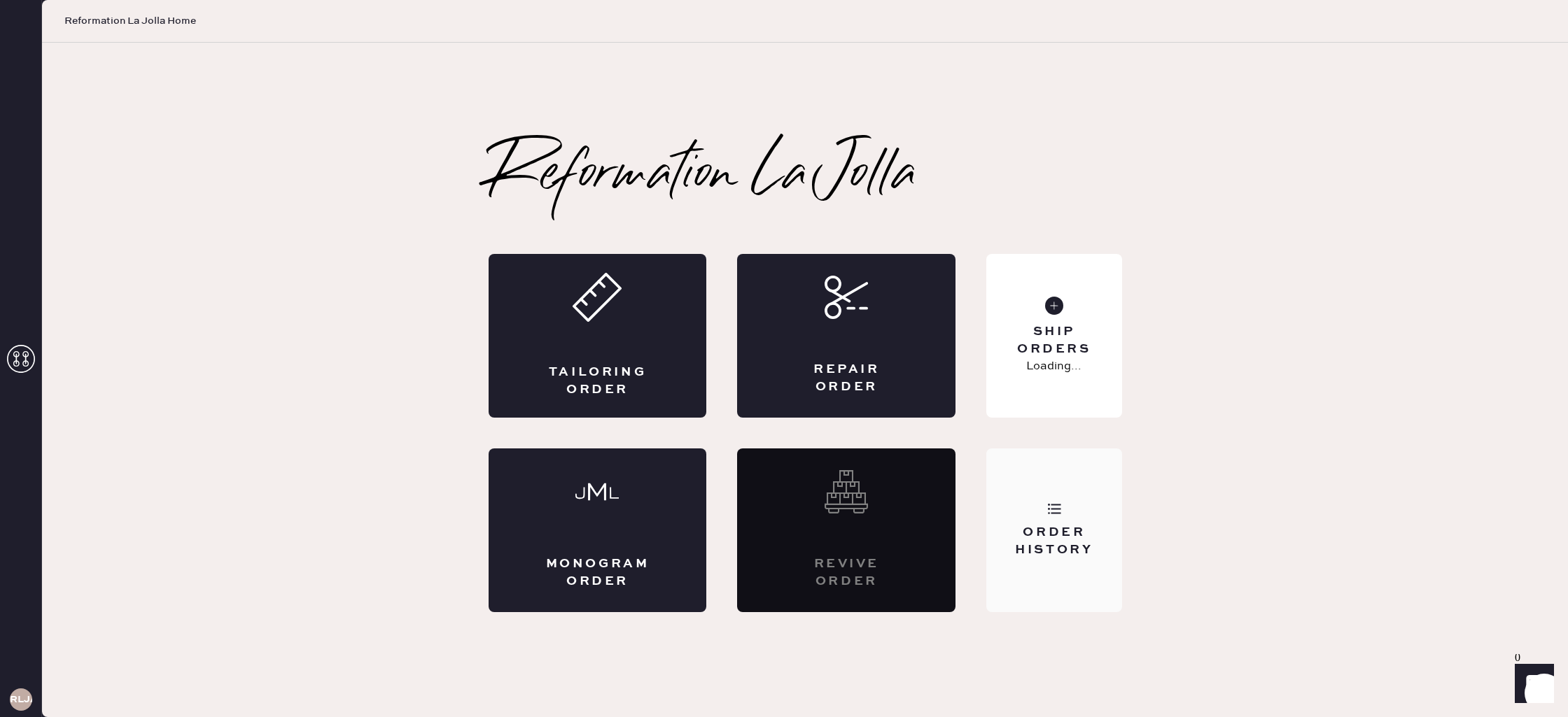
click at [1054, 535] on div "Order History" at bounding box center [1054, 541] width 113 height 35
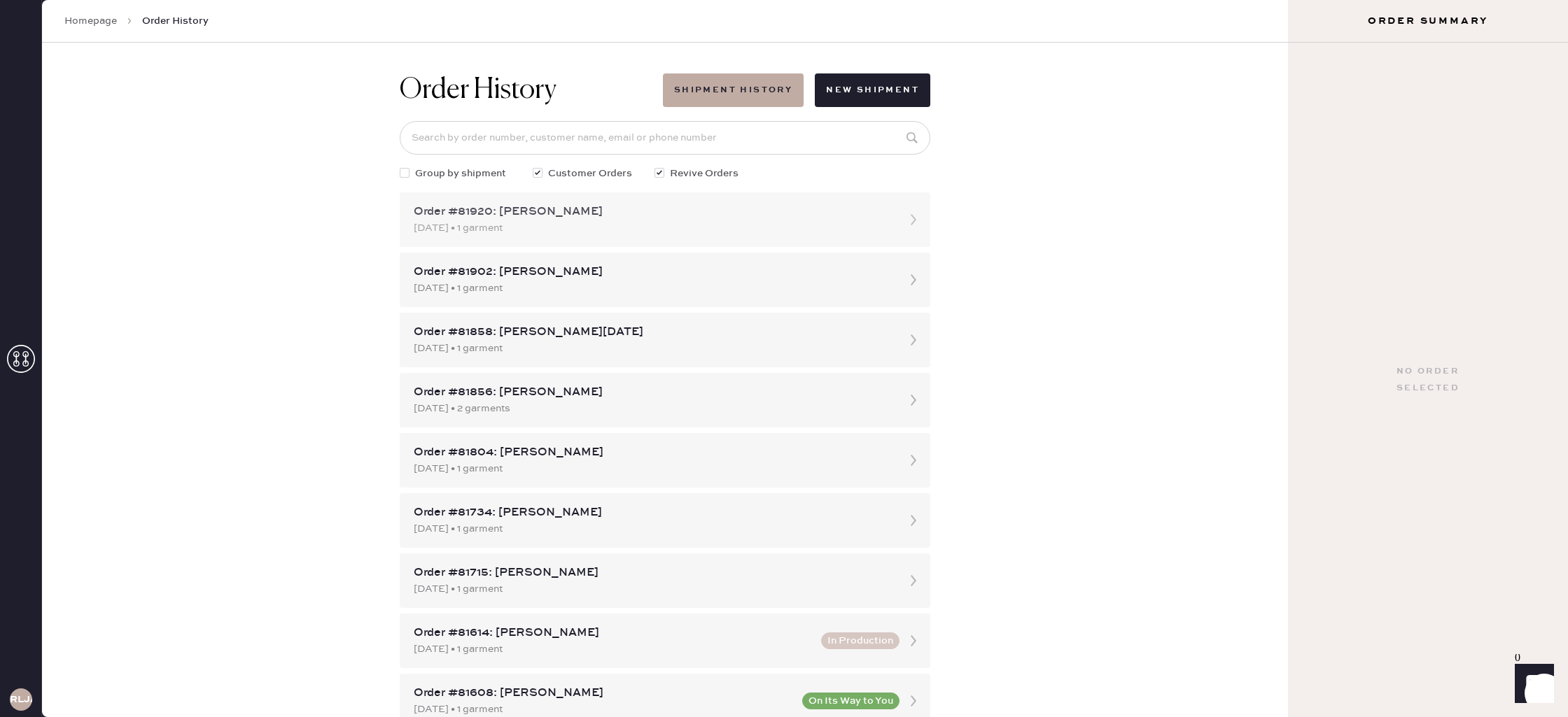
click at [658, 227] on div "[DATE] • 1 garment" at bounding box center [652, 227] width 477 height 16
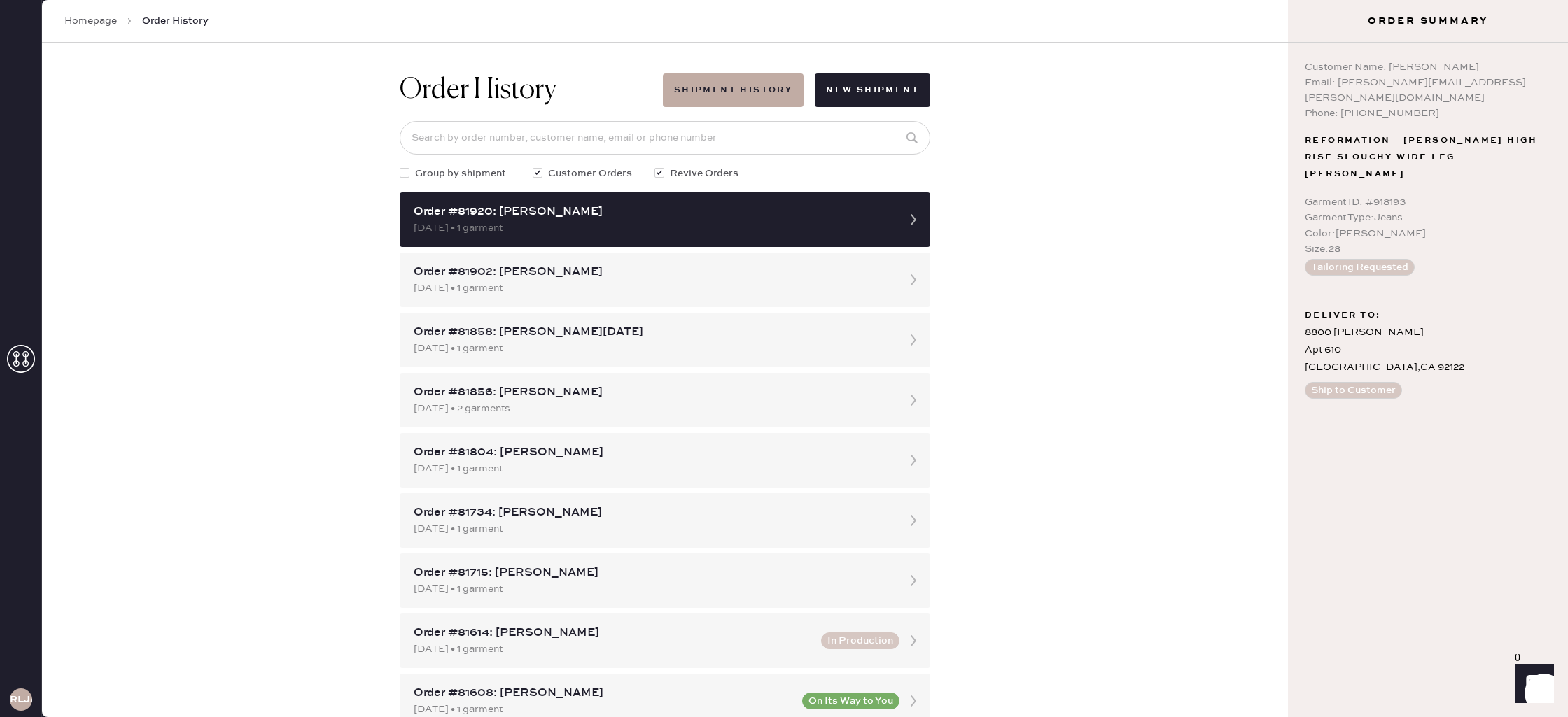
click at [20, 371] on icon at bounding box center [21, 359] width 28 height 28
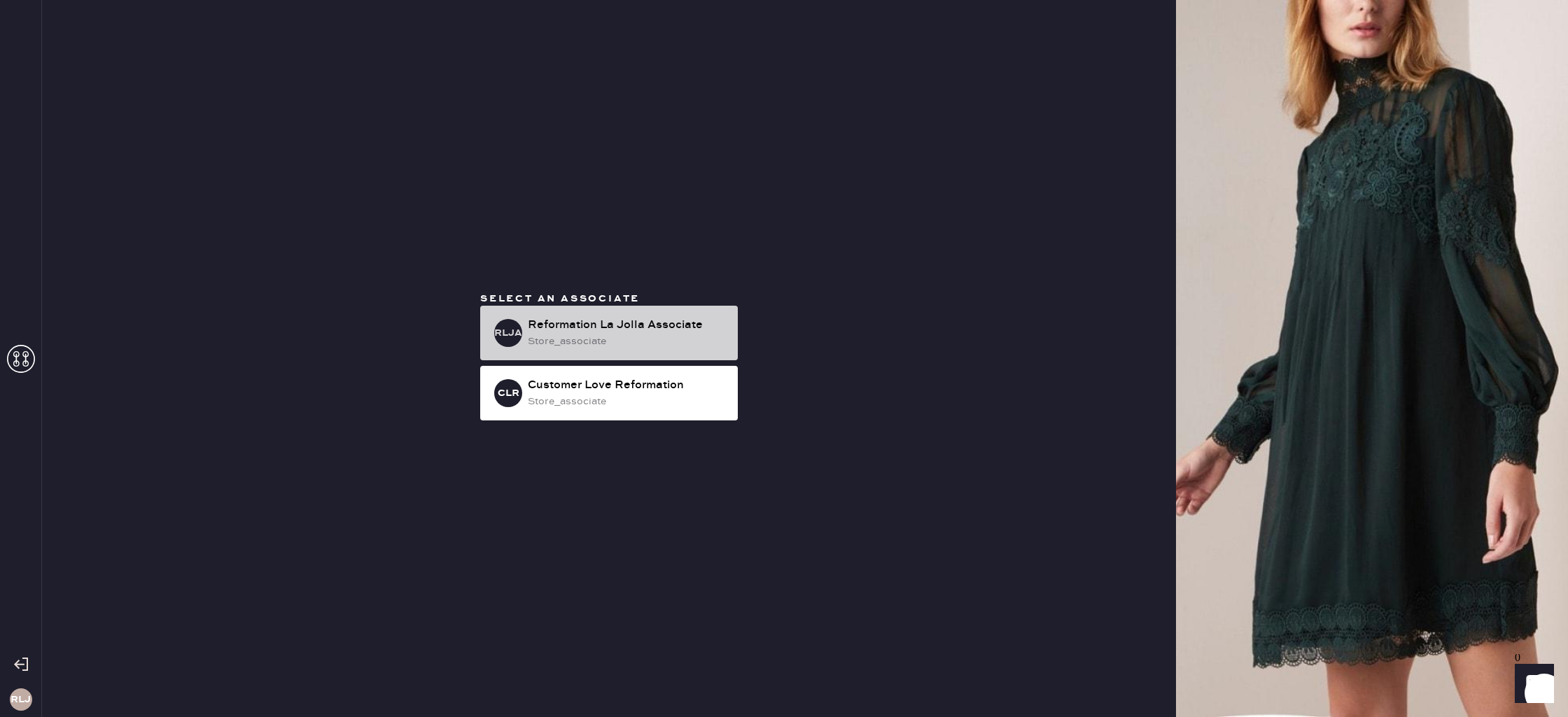
click at [583, 342] on div "store_associate" at bounding box center [627, 341] width 199 height 16
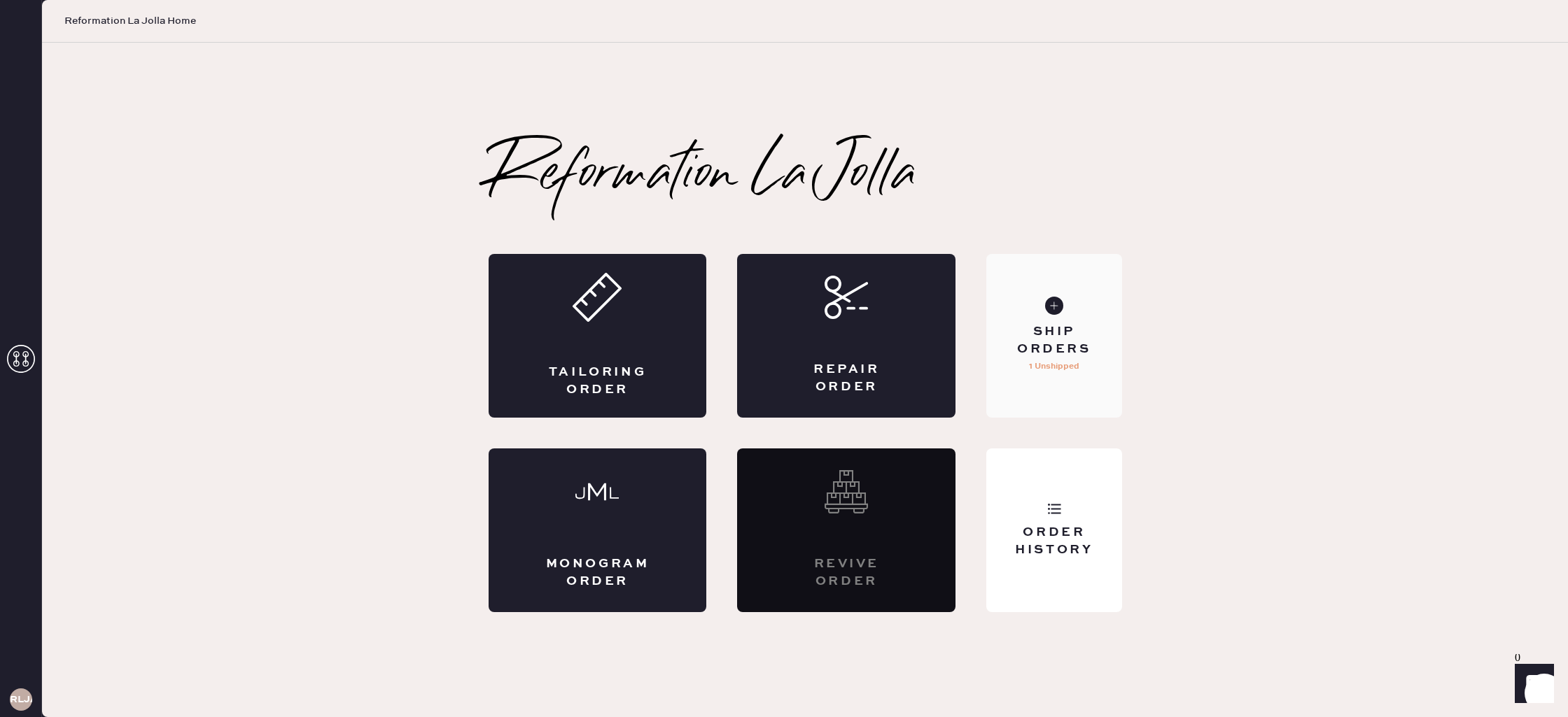
click at [1073, 371] on p "1 Unshipped" at bounding box center [1054, 366] width 50 height 17
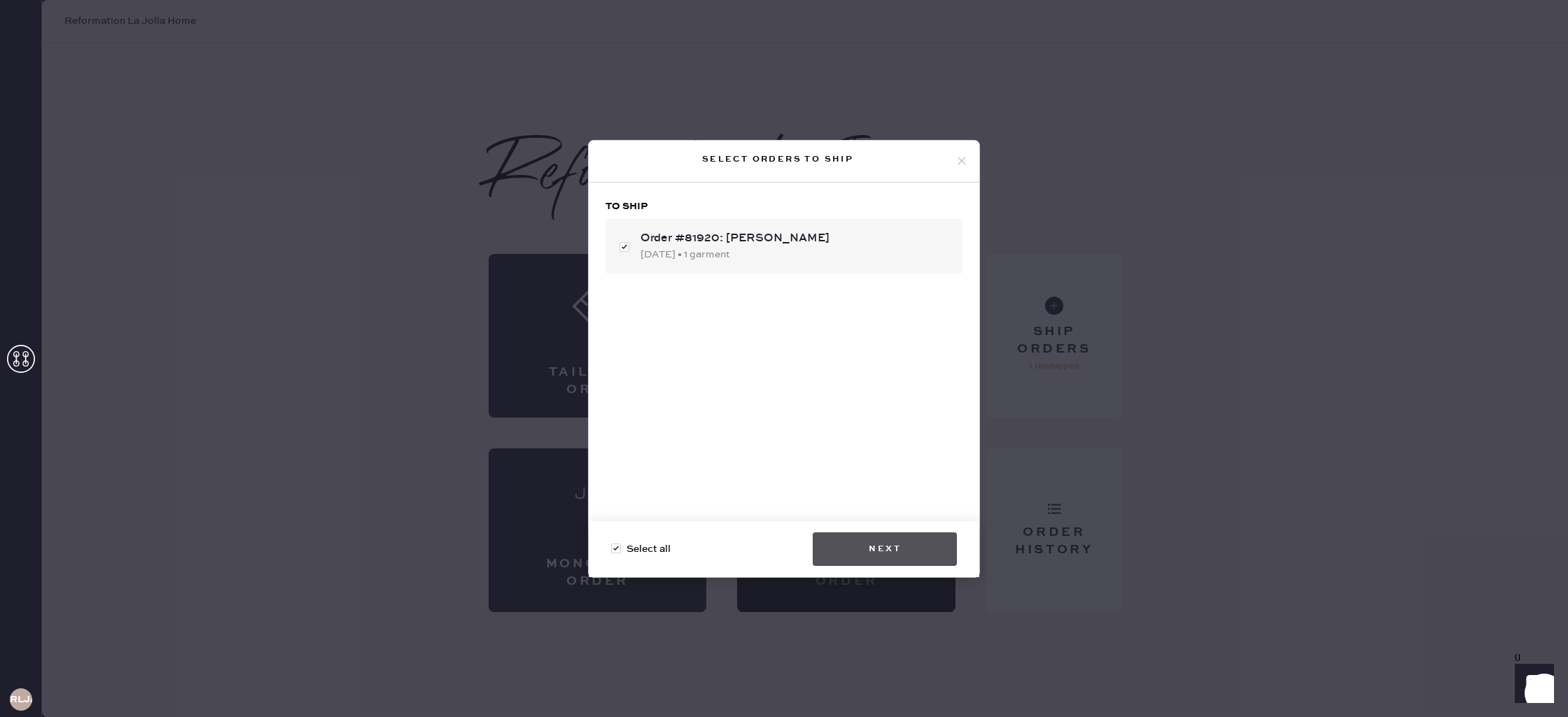
click at [862, 548] on button "Next" at bounding box center [884, 549] width 144 height 33
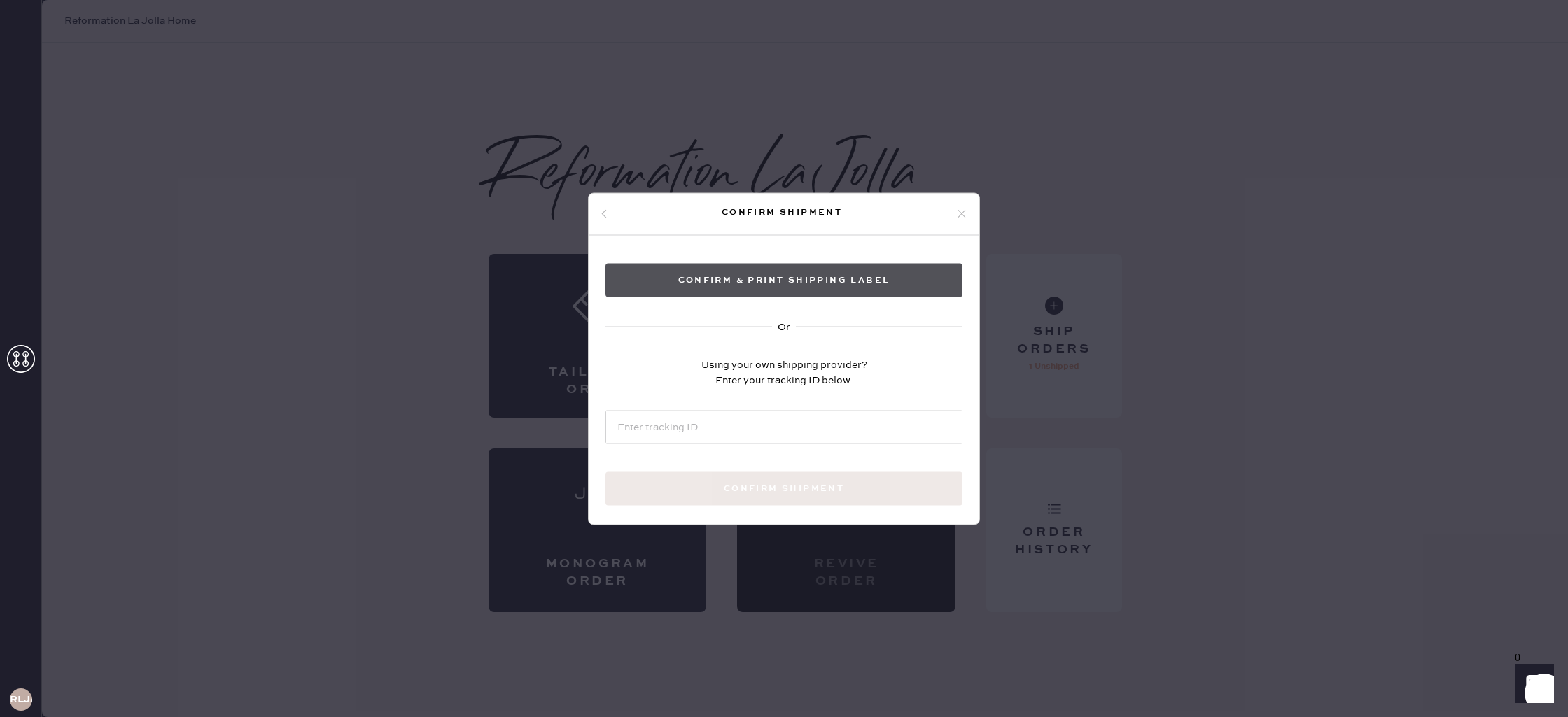
click at [836, 285] on button "Confirm & Print shipping label" at bounding box center [784, 279] width 357 height 33
